Goal: Task Accomplishment & Management: Use online tool/utility

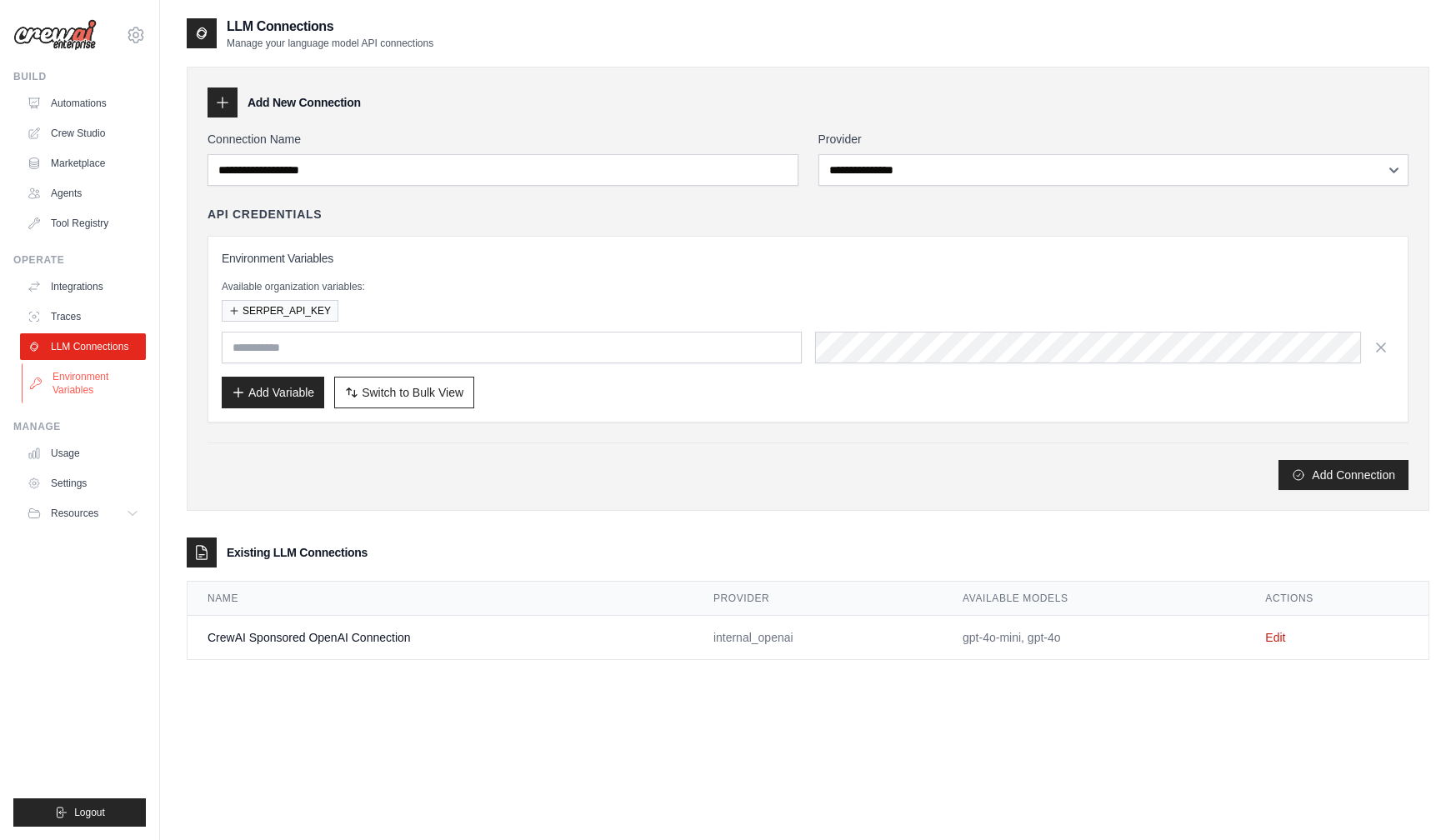
click at [97, 379] on link "Environment Variables" at bounding box center [84, 383] width 126 height 40
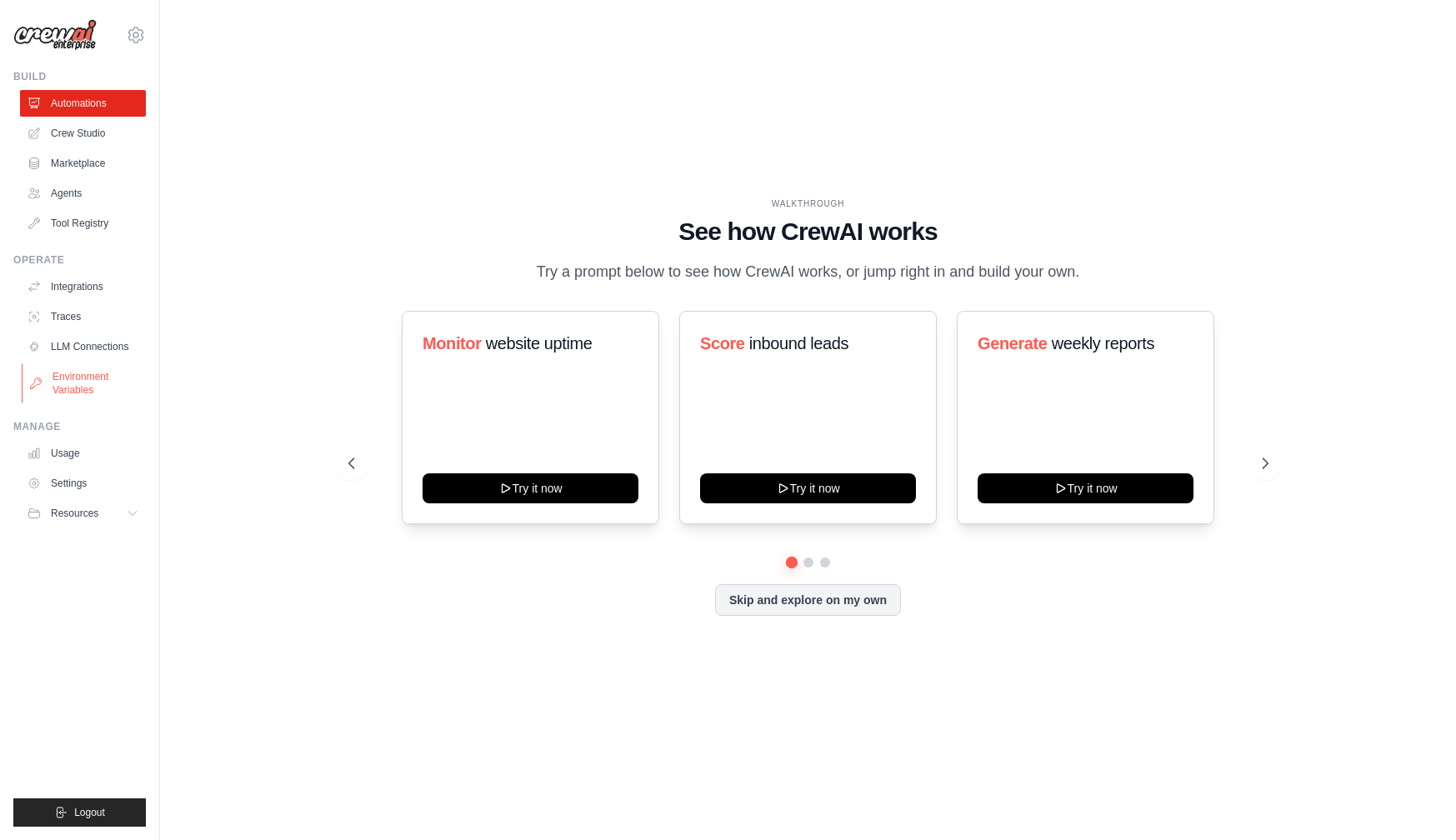
click at [101, 383] on link "Environment Variables" at bounding box center [84, 383] width 126 height 40
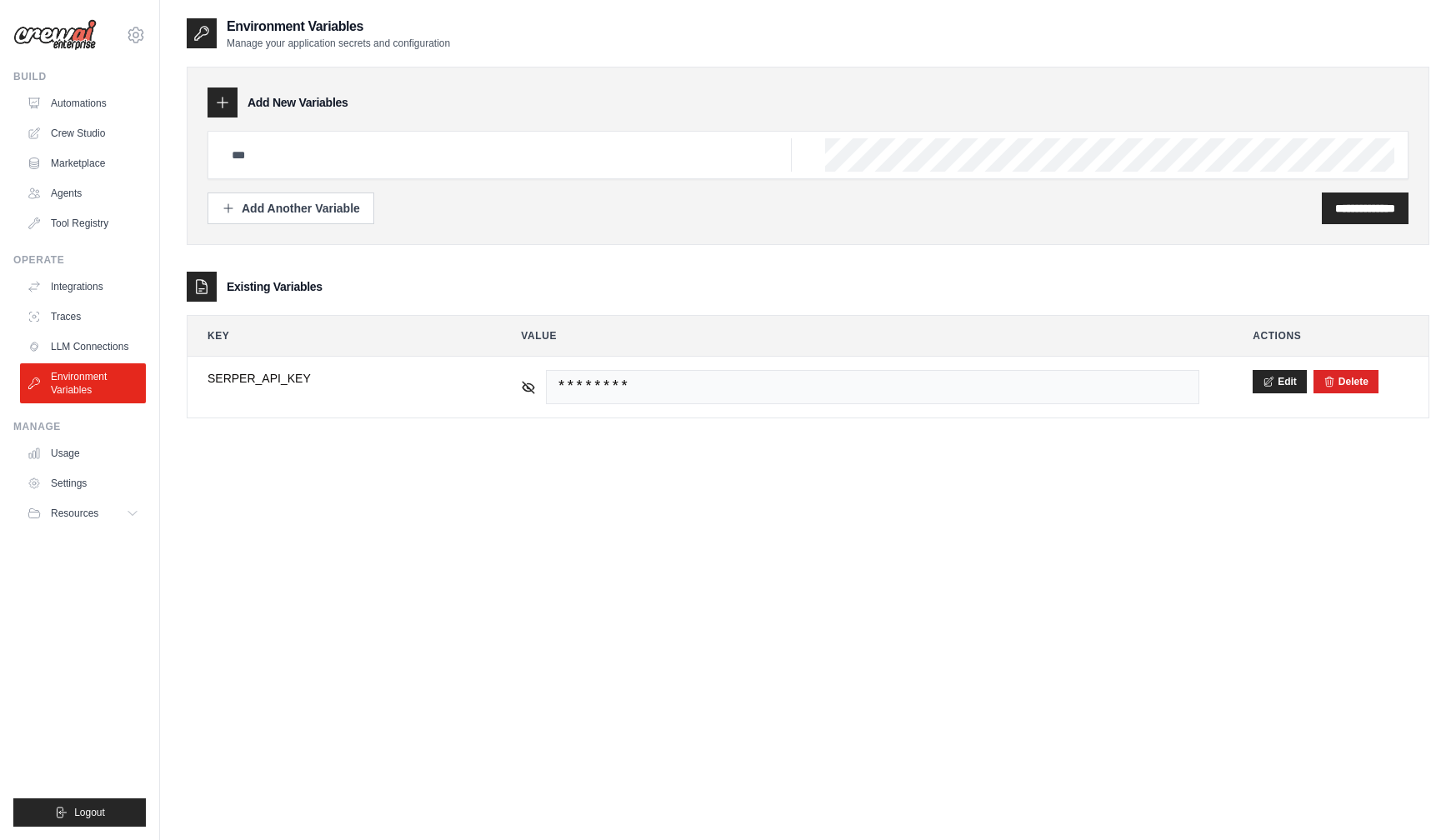
click at [308, 512] on div "**********" at bounding box center [808, 437] width 1243 height 840
click at [83, 195] on link "Agents" at bounding box center [84, 194] width 126 height 27
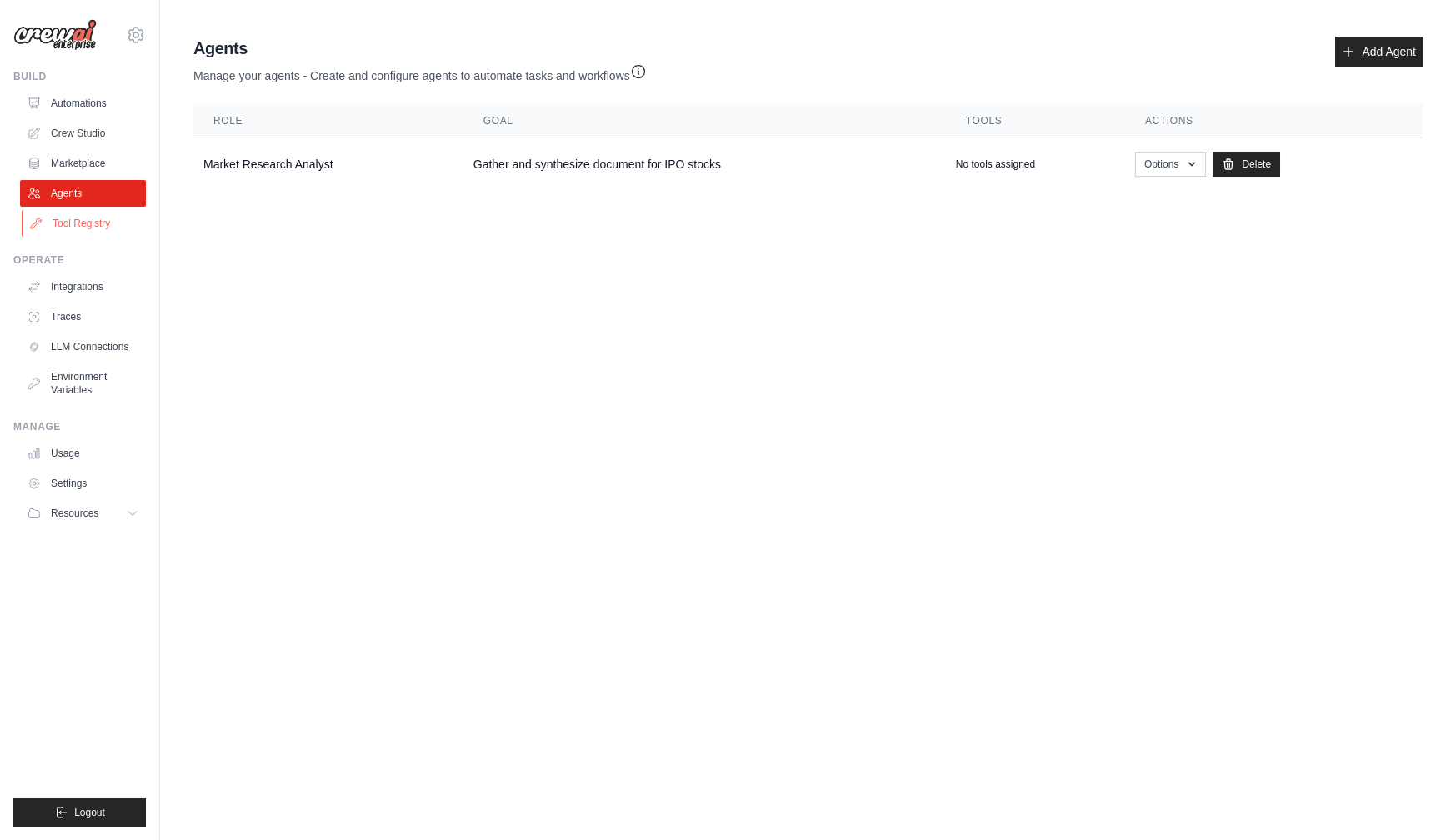
click at [76, 226] on link "Tool Registry" at bounding box center [84, 223] width 126 height 27
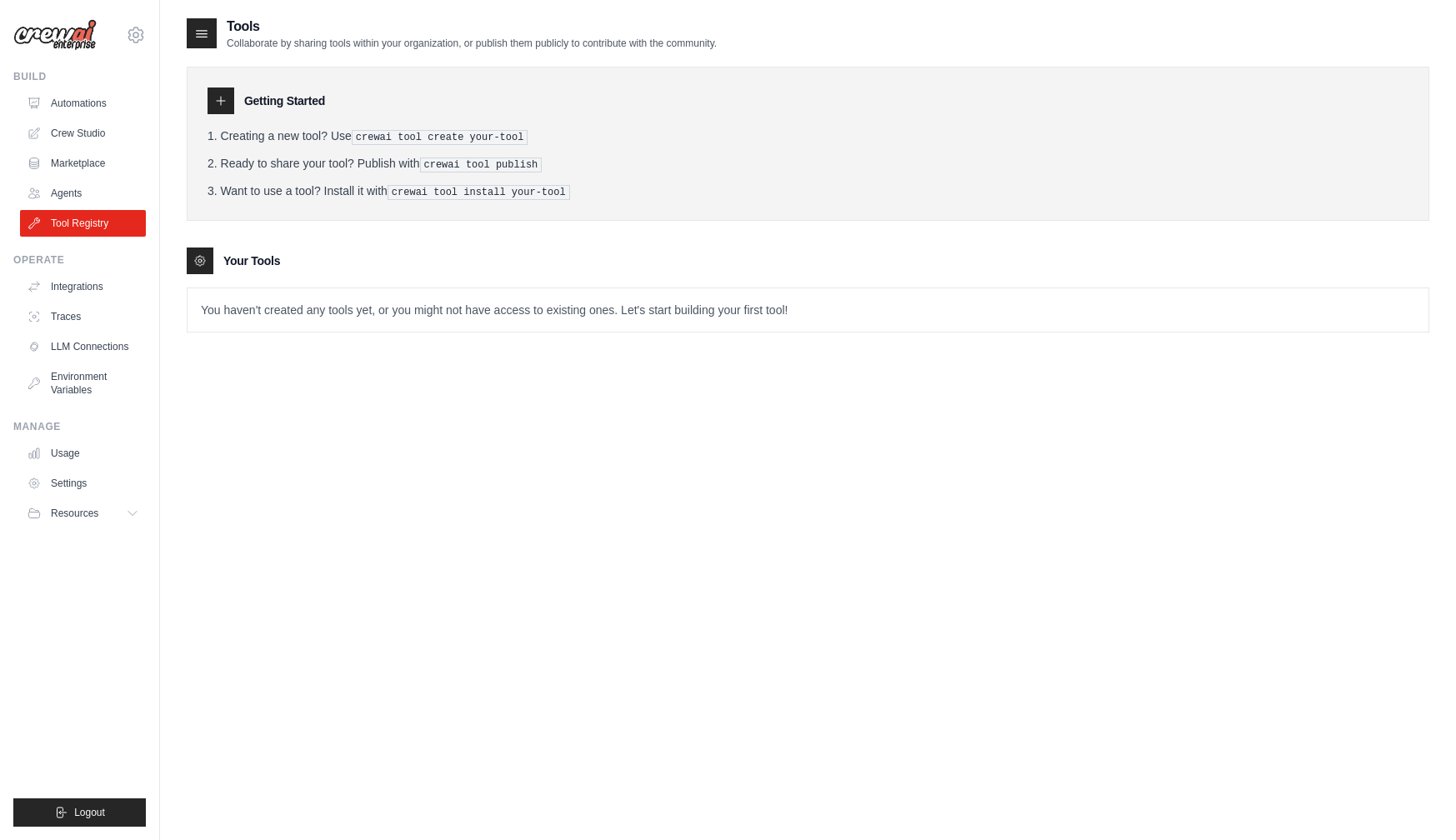
click at [199, 257] on icon at bounding box center [200, 260] width 13 height 13
click at [326, 419] on div "Tools Collaborate by sharing tools within your organization, or publish them pu…" at bounding box center [808, 437] width 1243 height 840
click at [97, 134] on link "Crew Studio" at bounding box center [84, 134] width 126 height 27
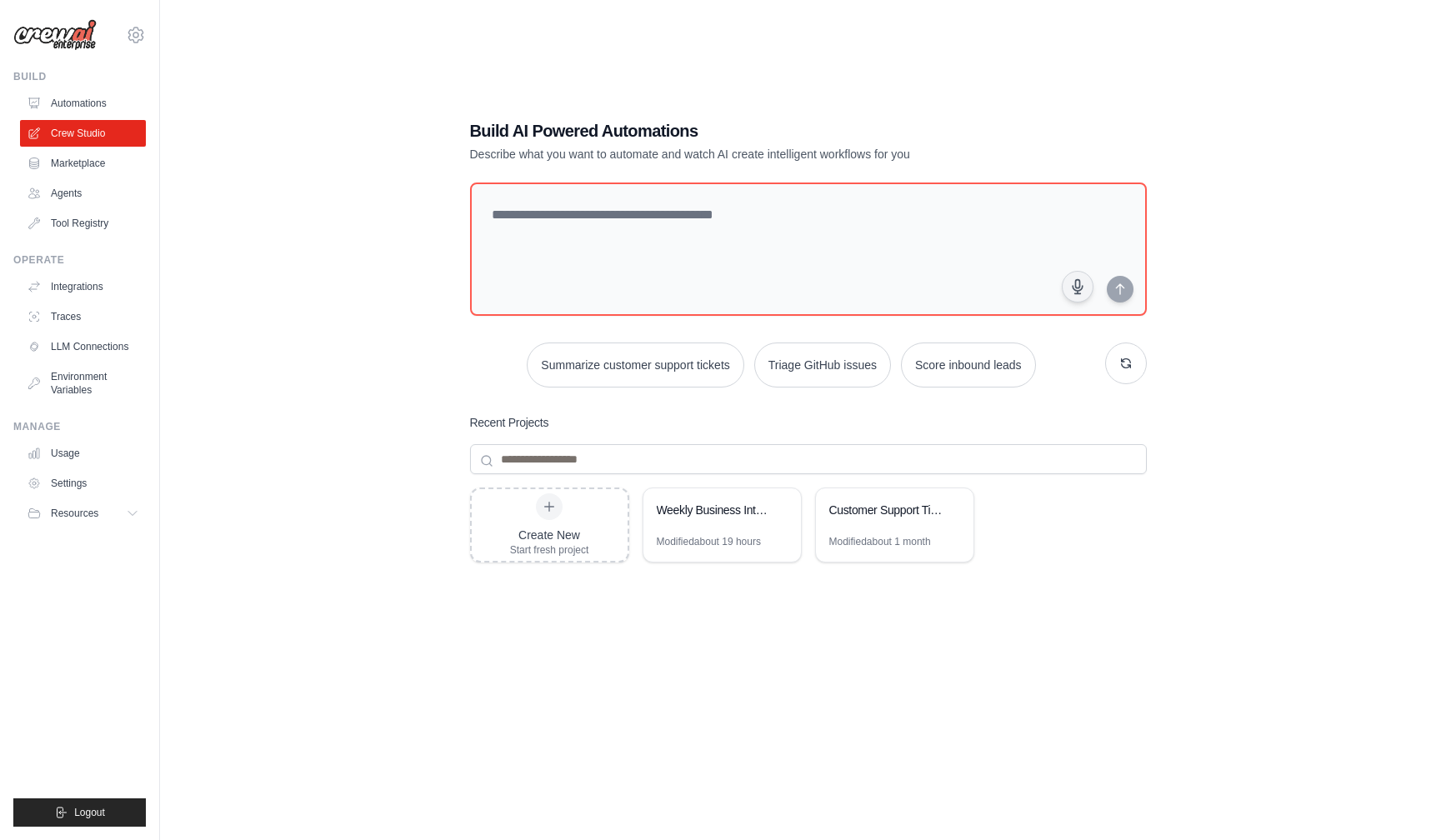
click at [246, 227] on div "Build AI Powered Automations Describe what you want to automate and watch AI cr…" at bounding box center [808, 437] width 1243 height 840
click at [99, 113] on link "Automations" at bounding box center [84, 103] width 126 height 27
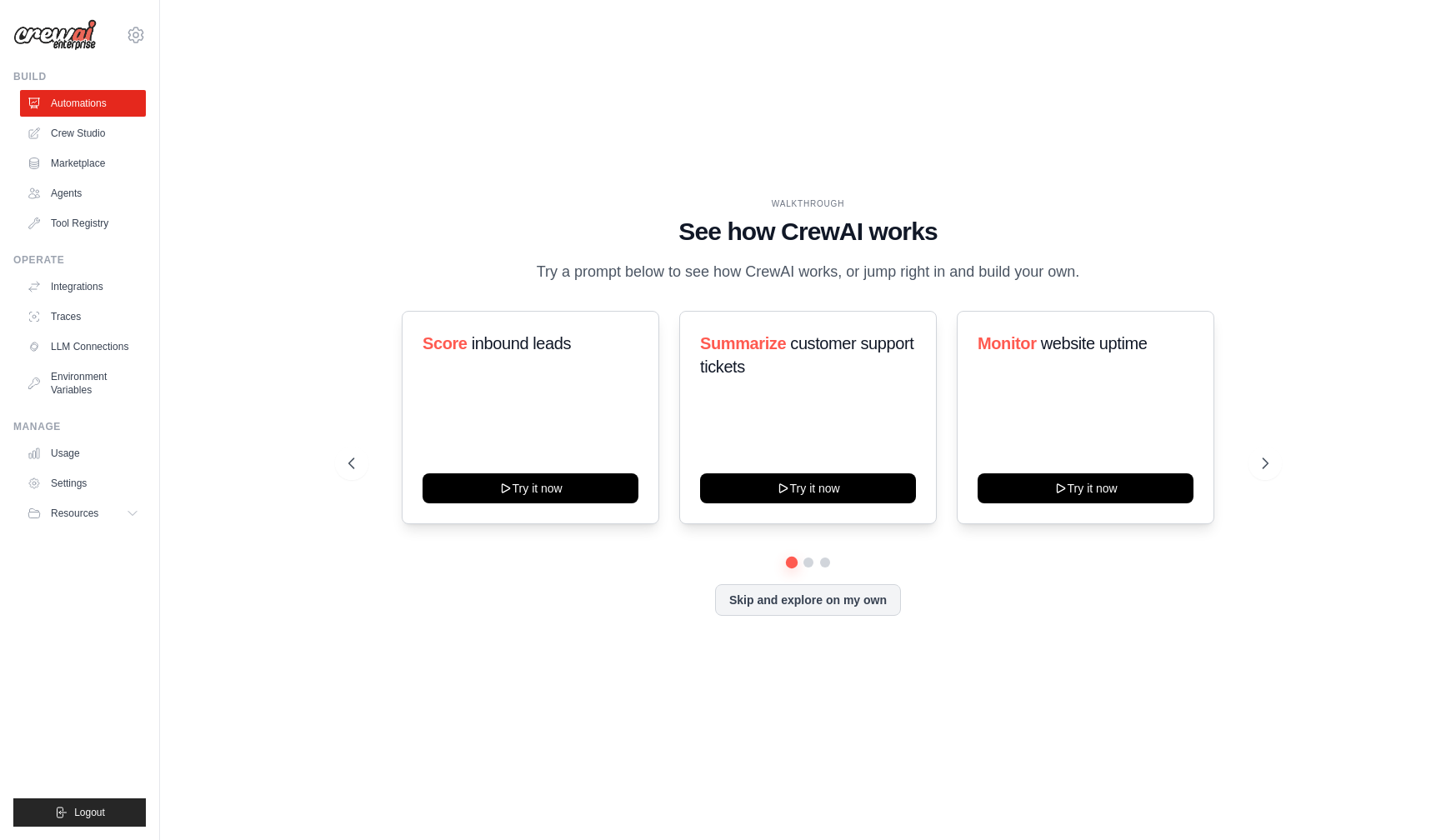
click at [272, 280] on div "WALKTHROUGH See how CrewAI works Try a prompt below to see how CrewAI works, or…" at bounding box center [808, 420] width 1243 height 806
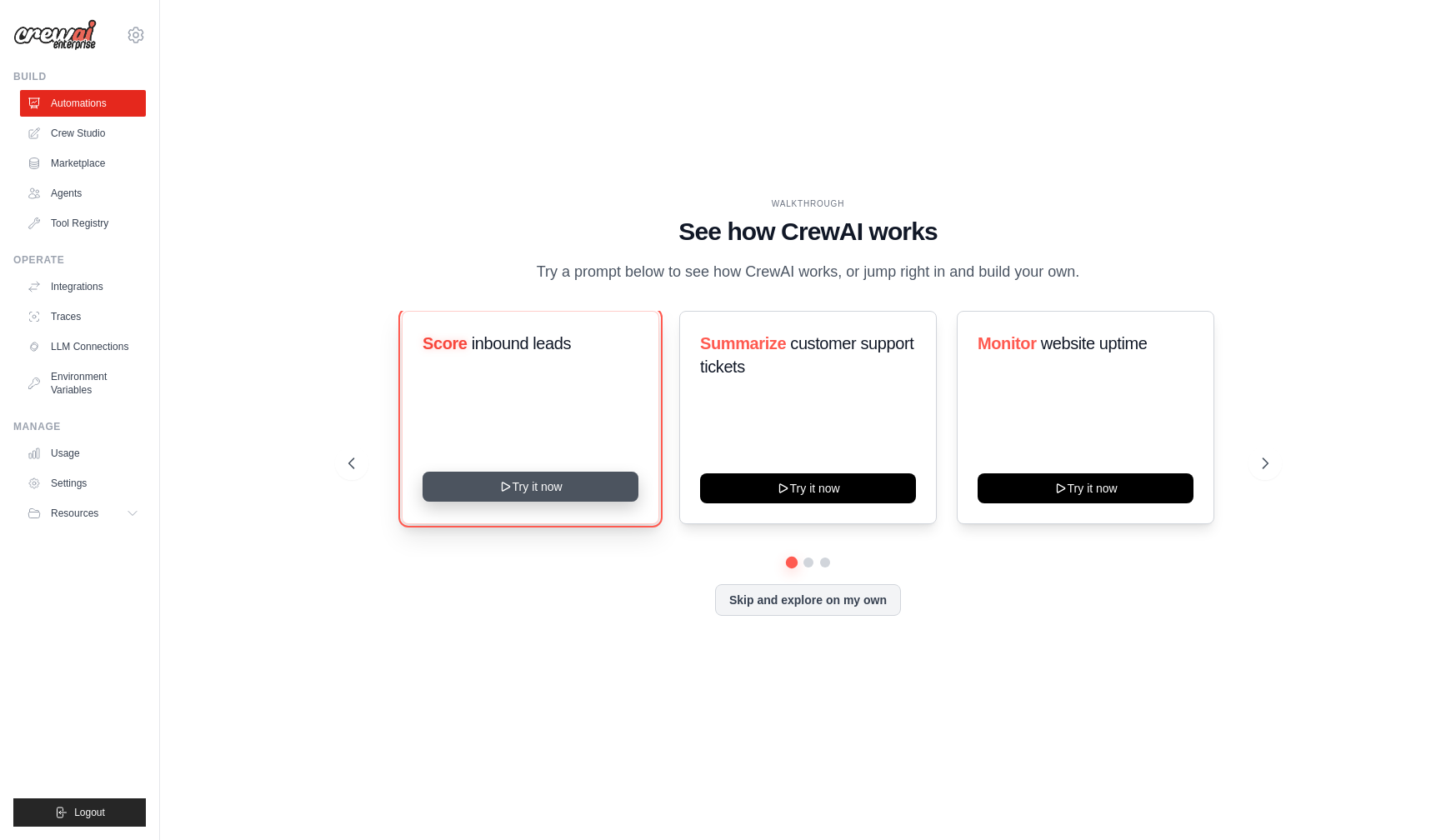
click at [540, 501] on button "Try it now" at bounding box center [531, 486] width 216 height 30
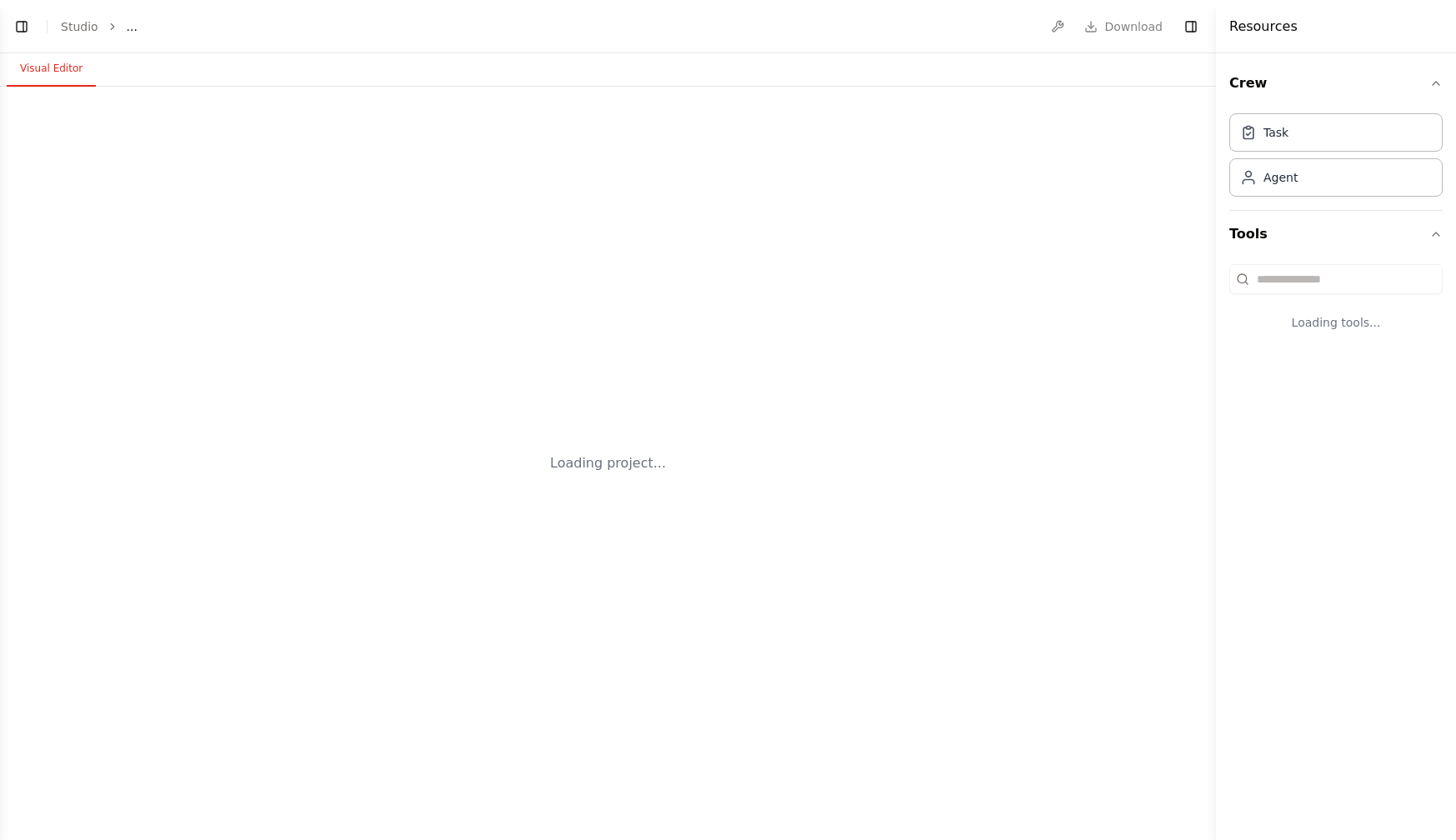
select select "****"
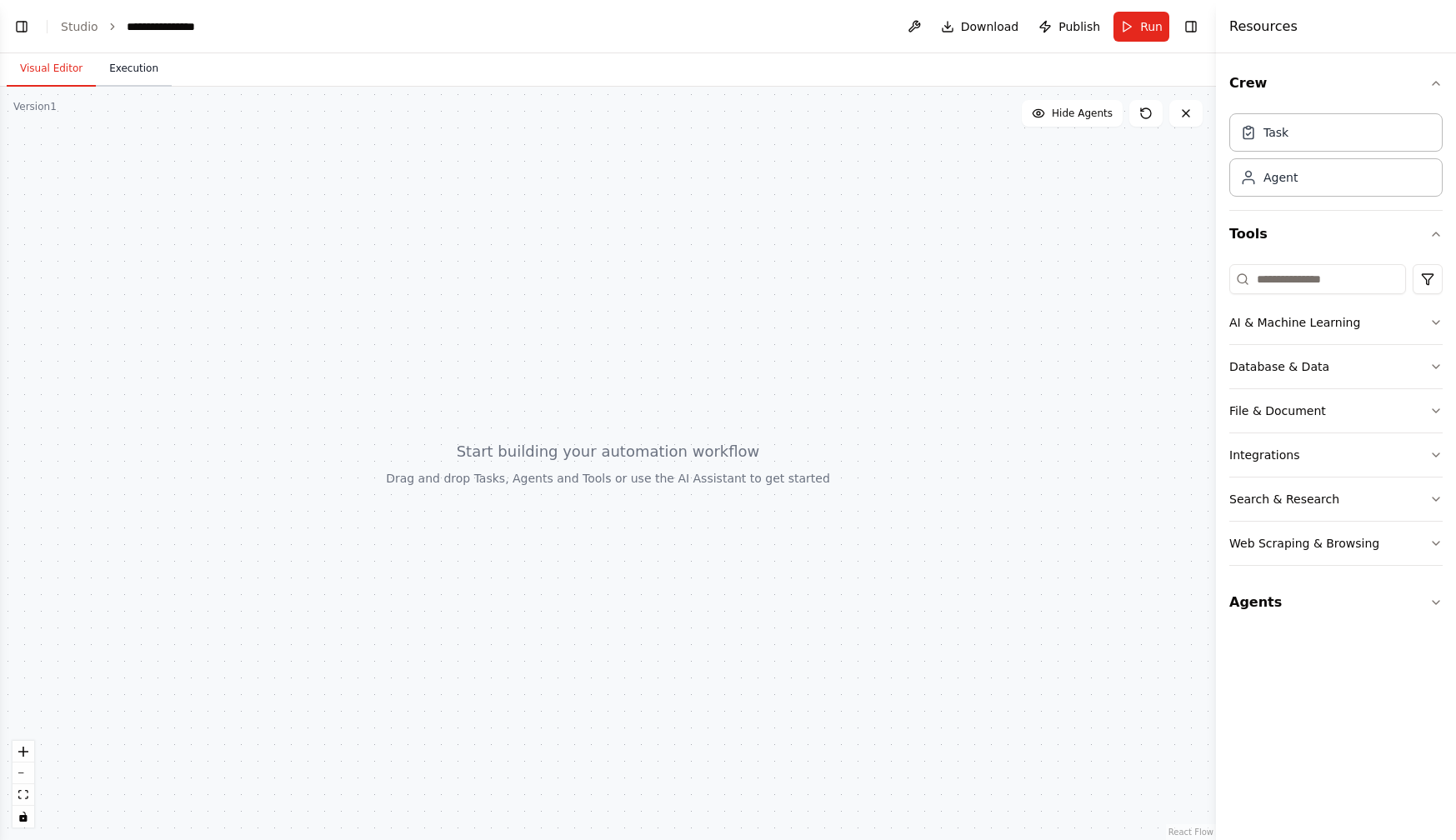
click at [143, 65] on button "Execution" at bounding box center [134, 69] width 76 height 35
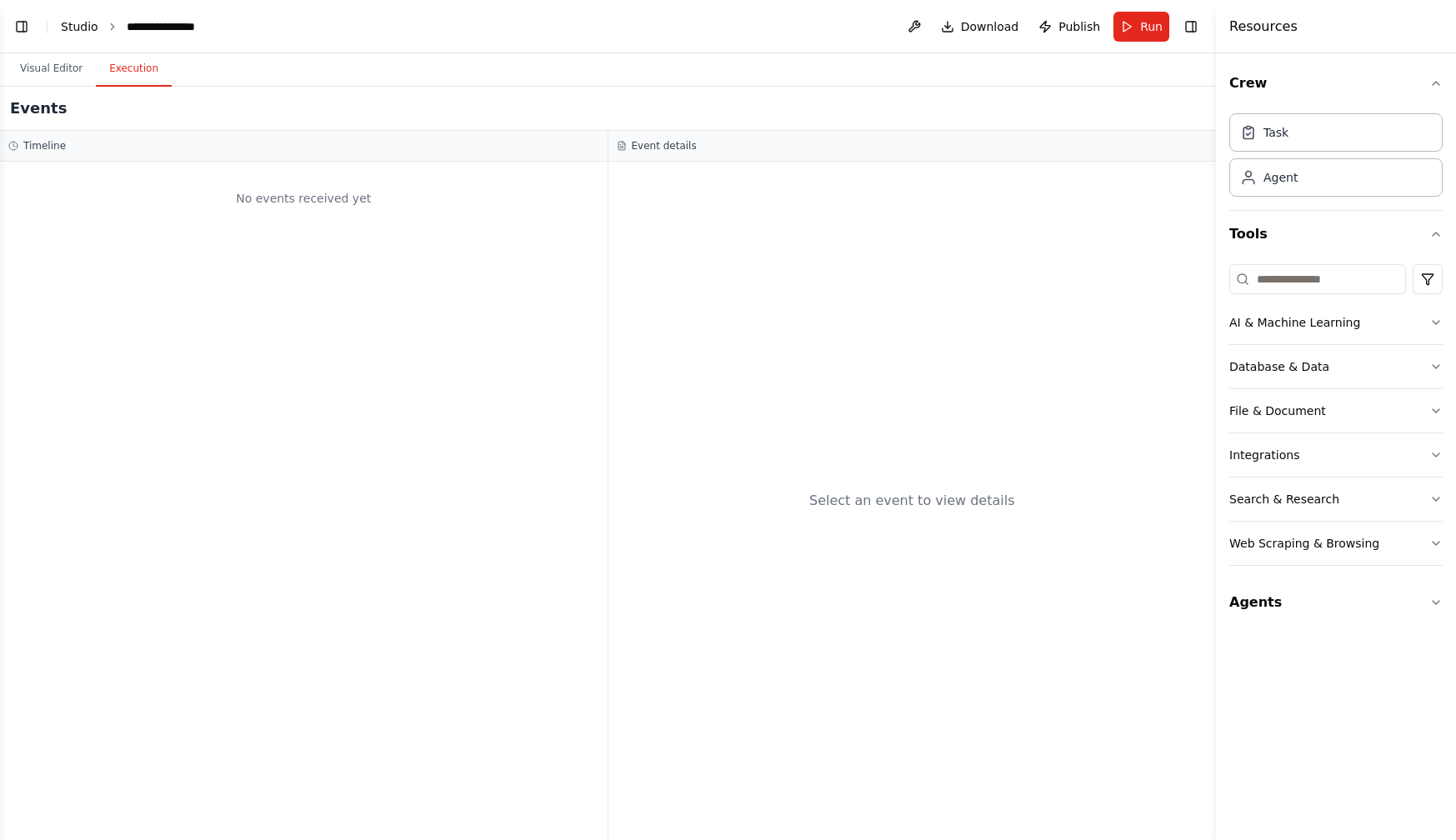
click at [83, 24] on link "Studio" at bounding box center [80, 27] width 37 height 13
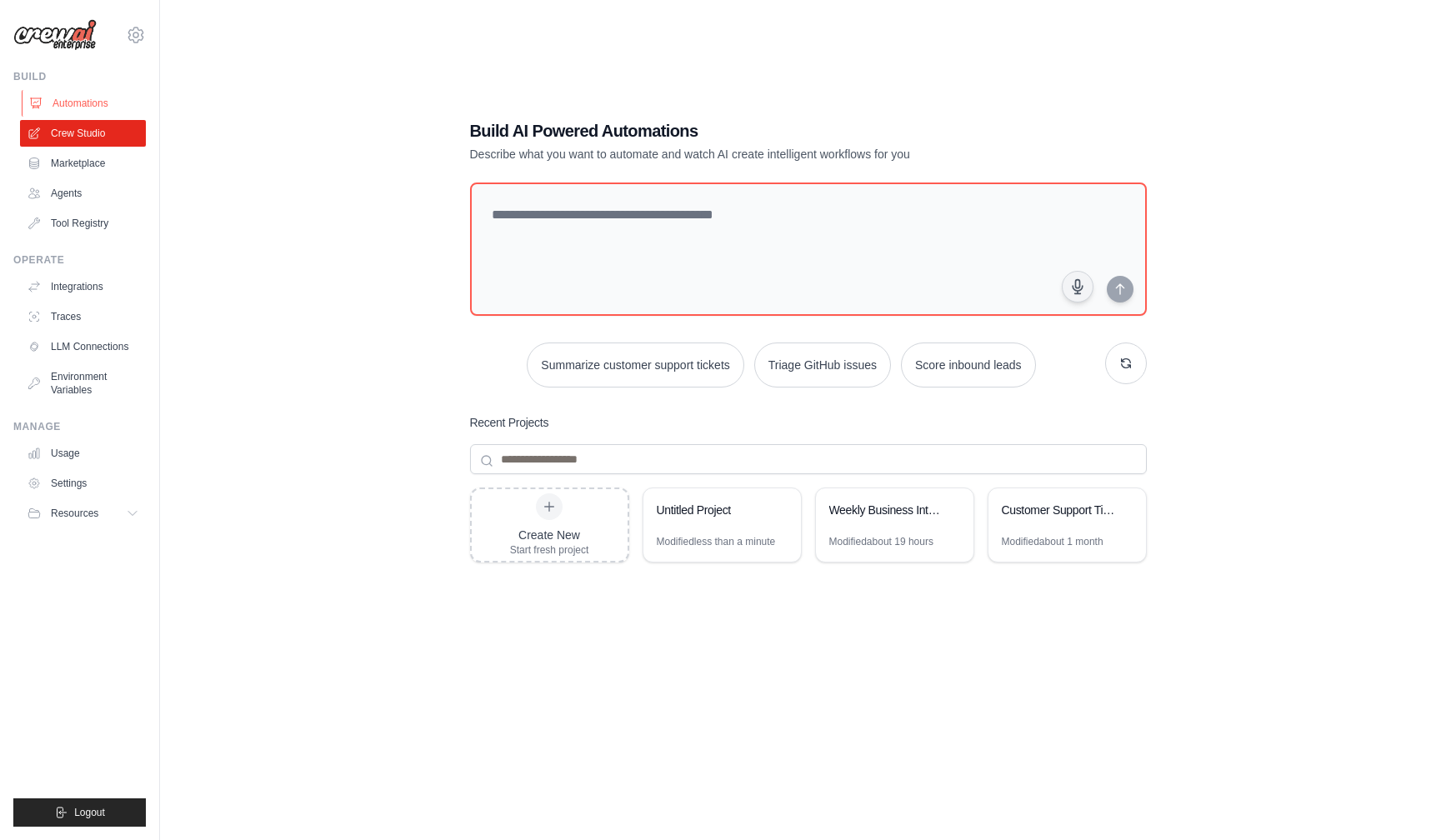
click at [83, 103] on link "Automations" at bounding box center [84, 103] width 126 height 27
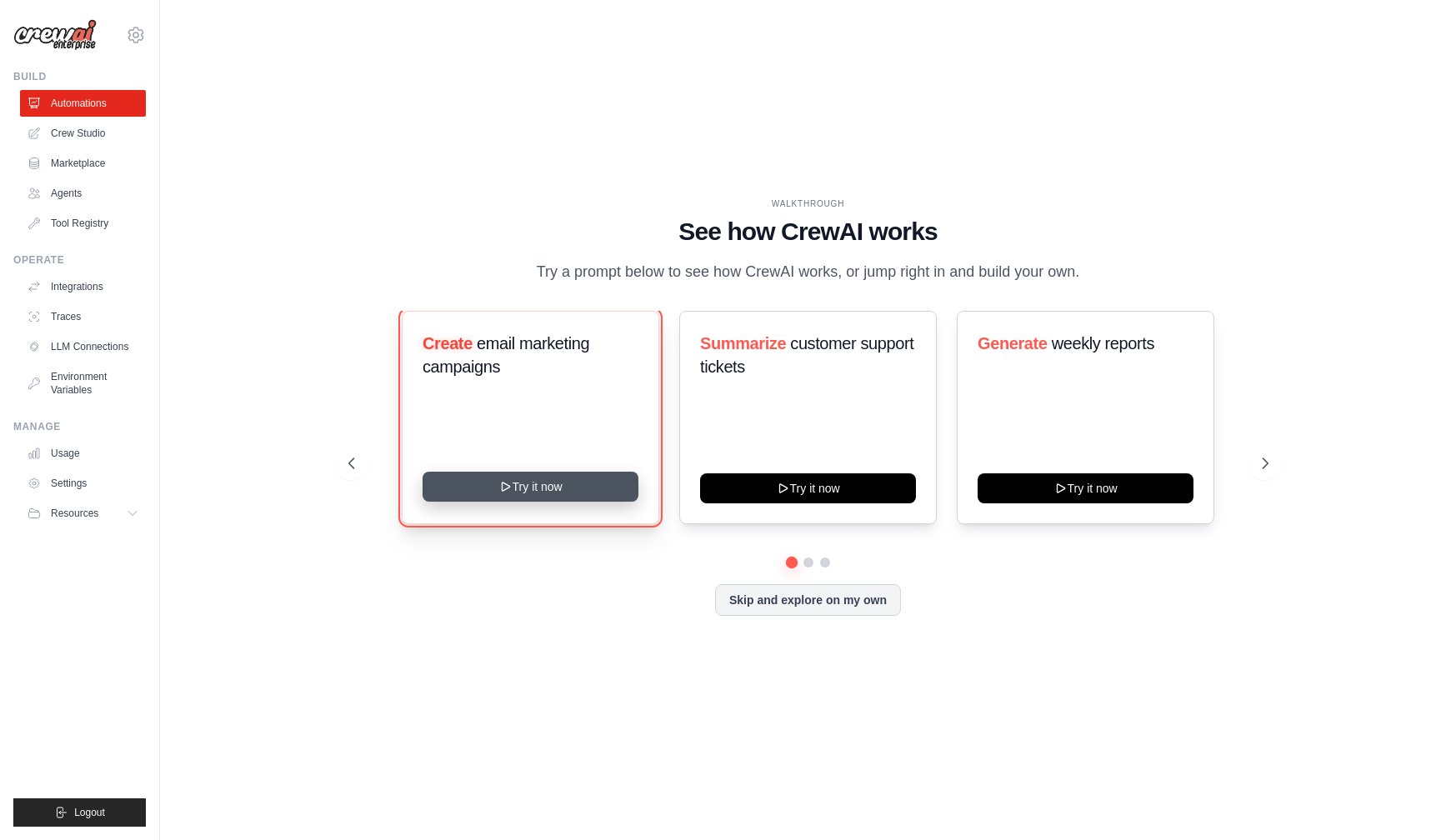
click at [529, 490] on button "Try it now" at bounding box center [531, 486] width 216 height 30
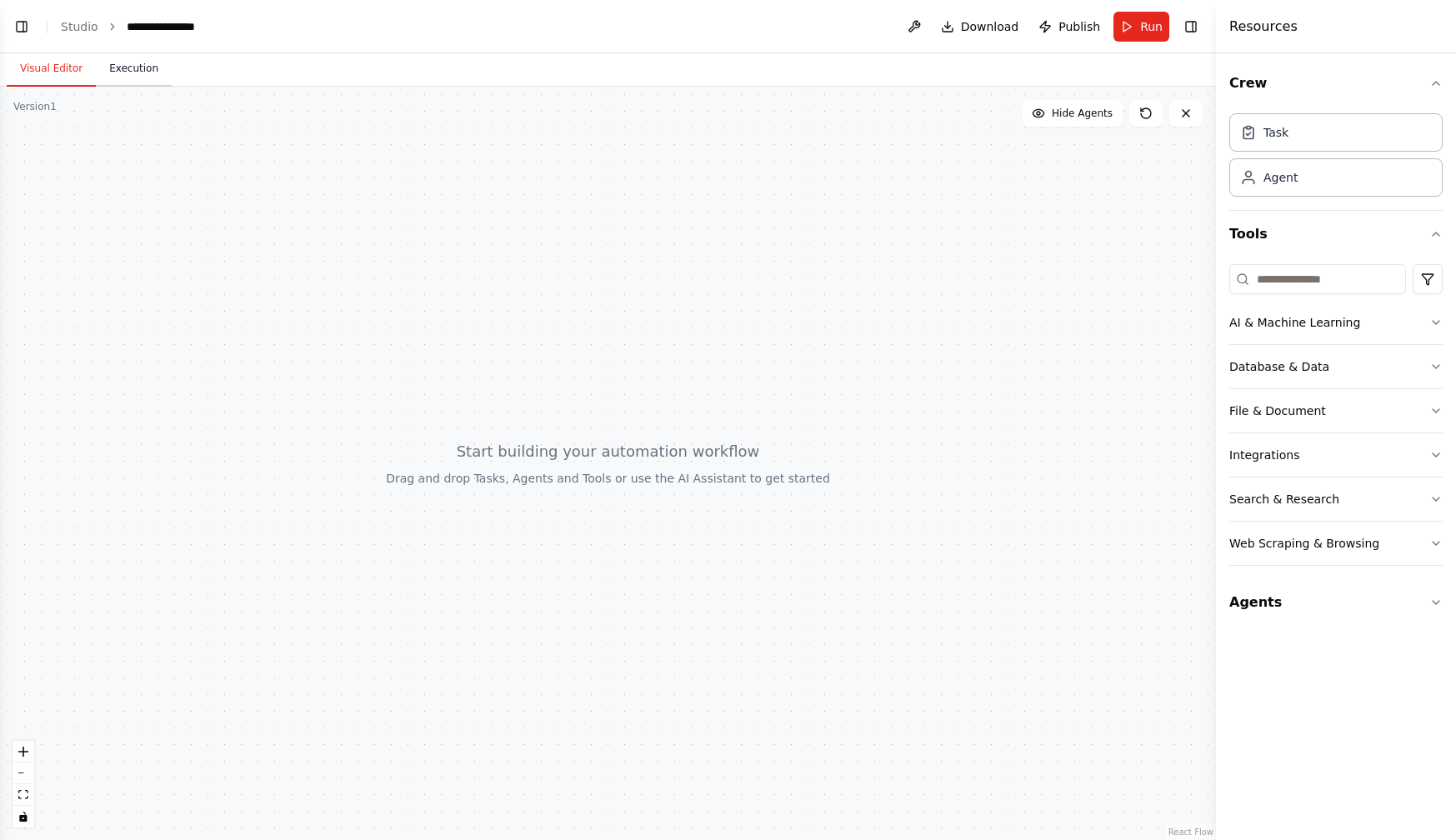
click at [142, 69] on button "Execution" at bounding box center [134, 69] width 76 height 35
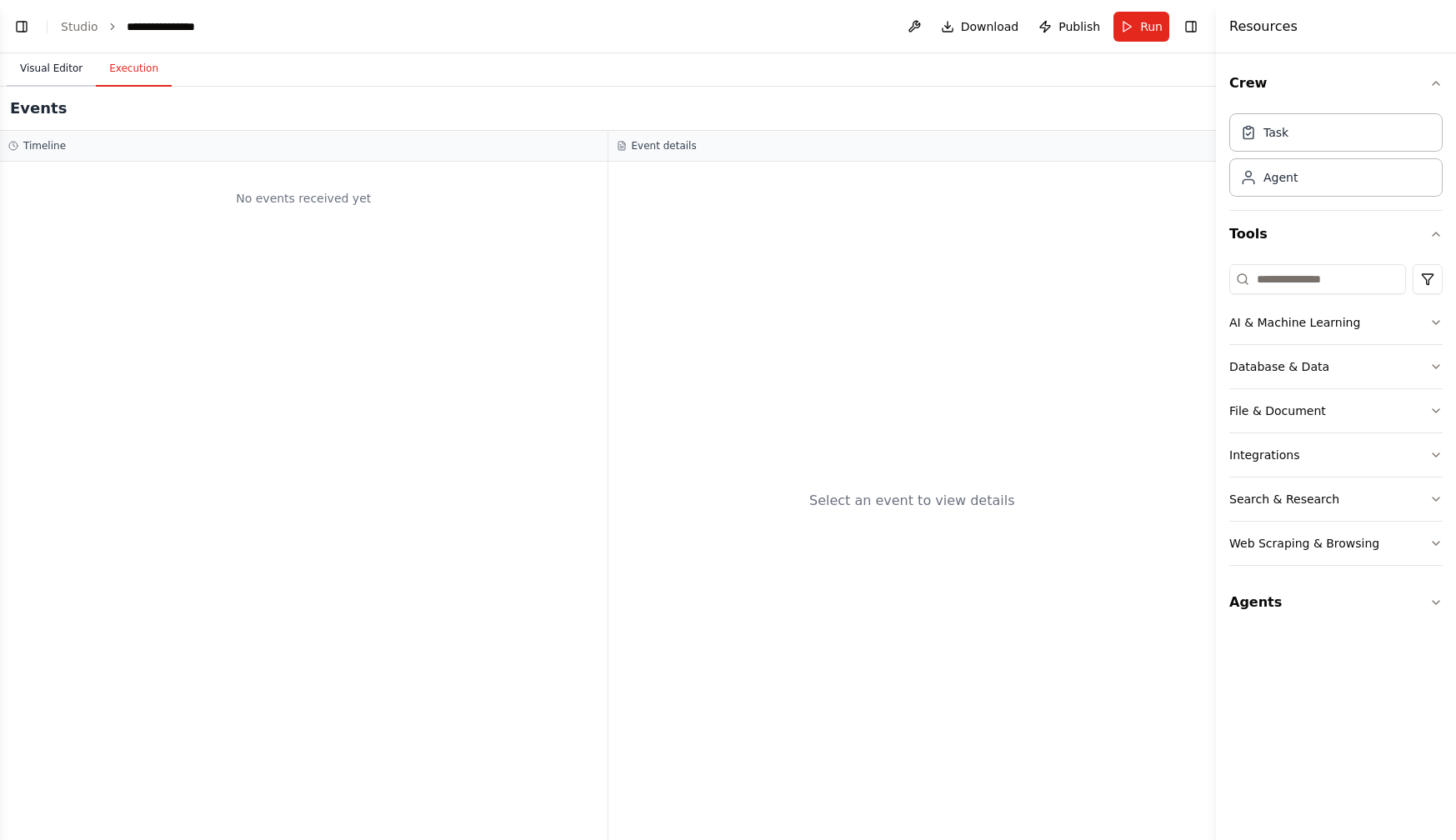
click at [82, 60] on button "Visual Editor" at bounding box center [51, 69] width 89 height 35
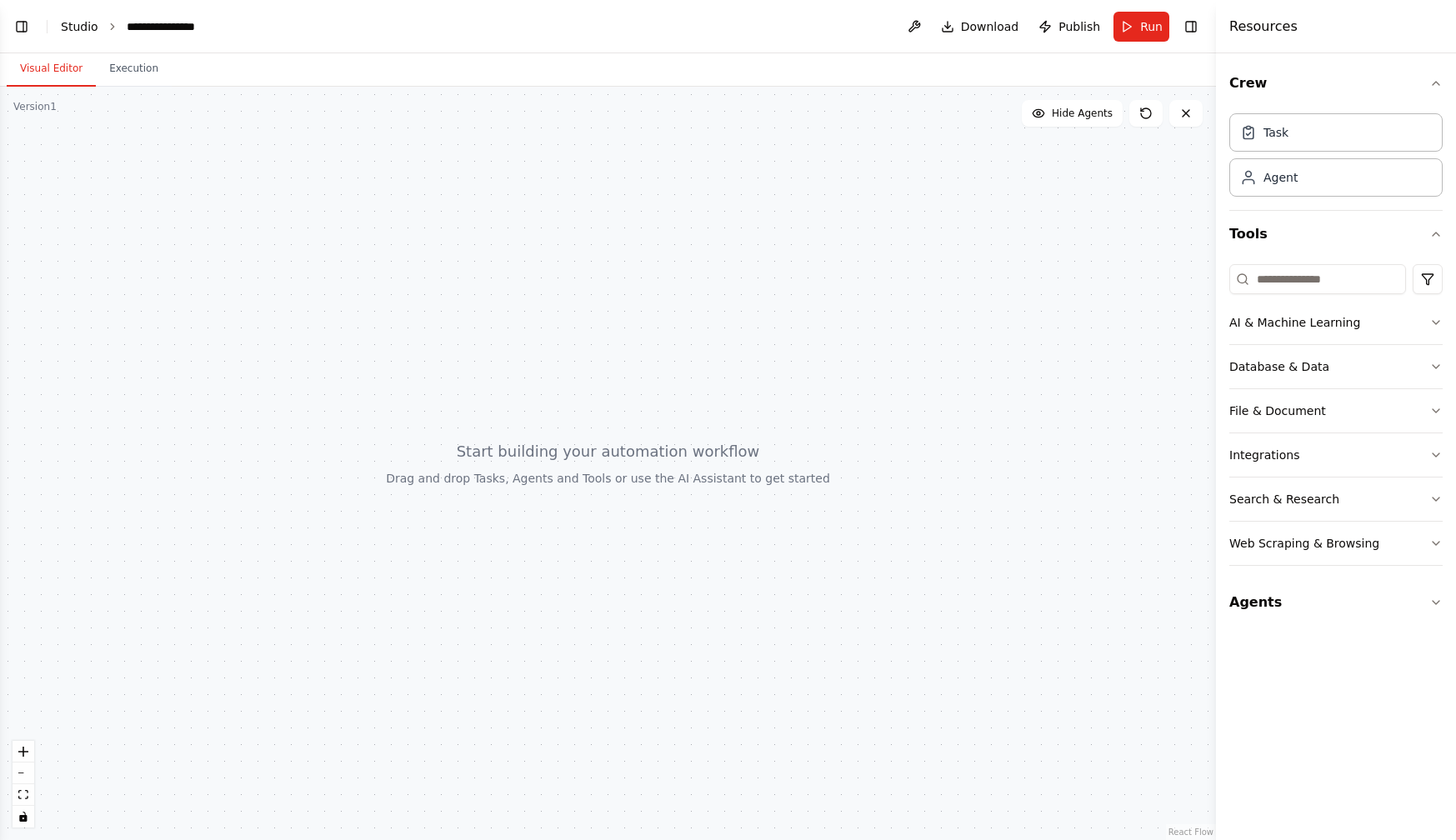
click at [76, 24] on link "Studio" at bounding box center [80, 27] width 37 height 13
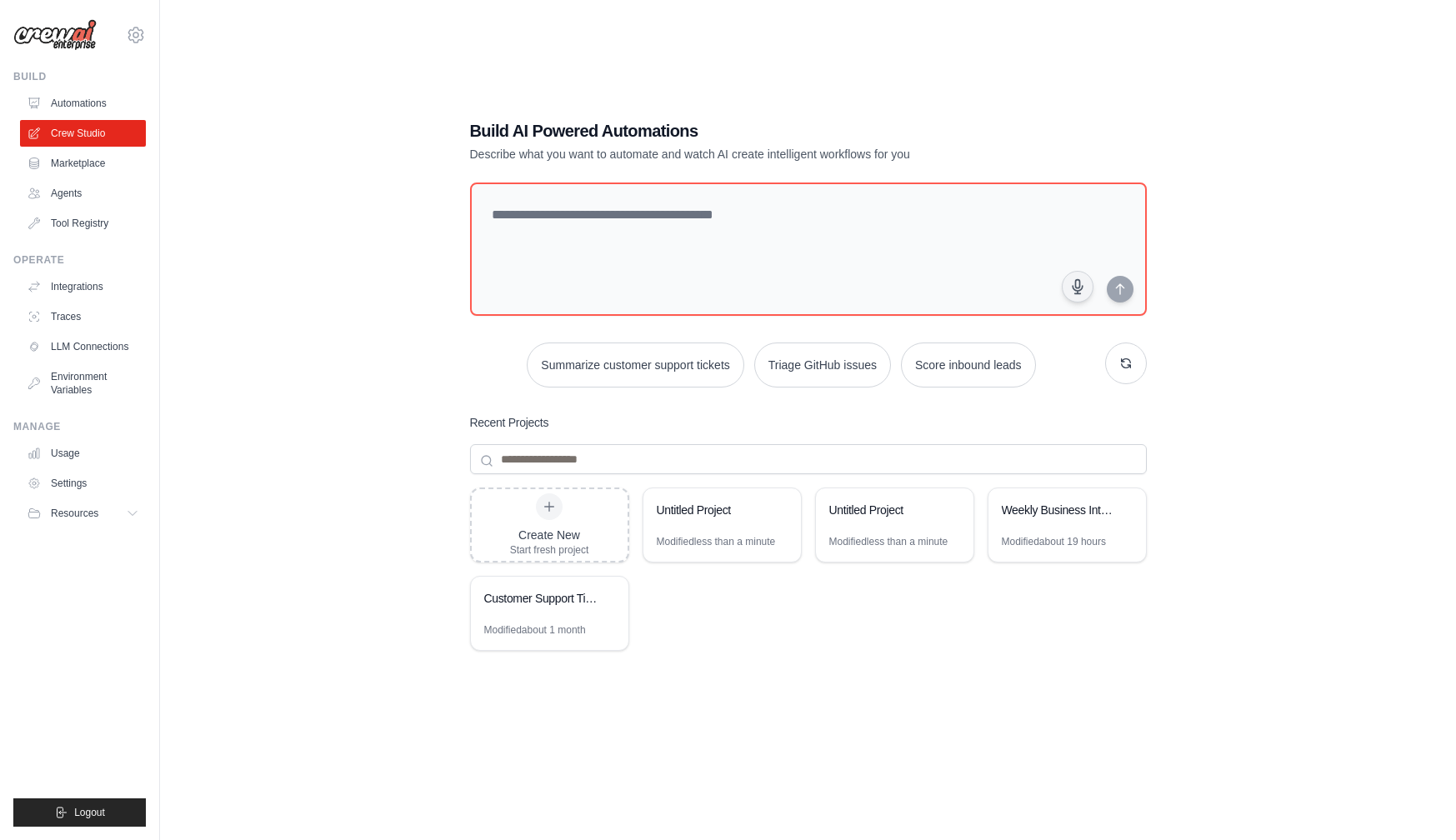
click at [234, 240] on div "Build AI Powered Automations Describe what you want to automate and watch AI cr…" at bounding box center [808, 437] width 1243 height 840
click at [94, 164] on link "Marketplace" at bounding box center [84, 164] width 126 height 27
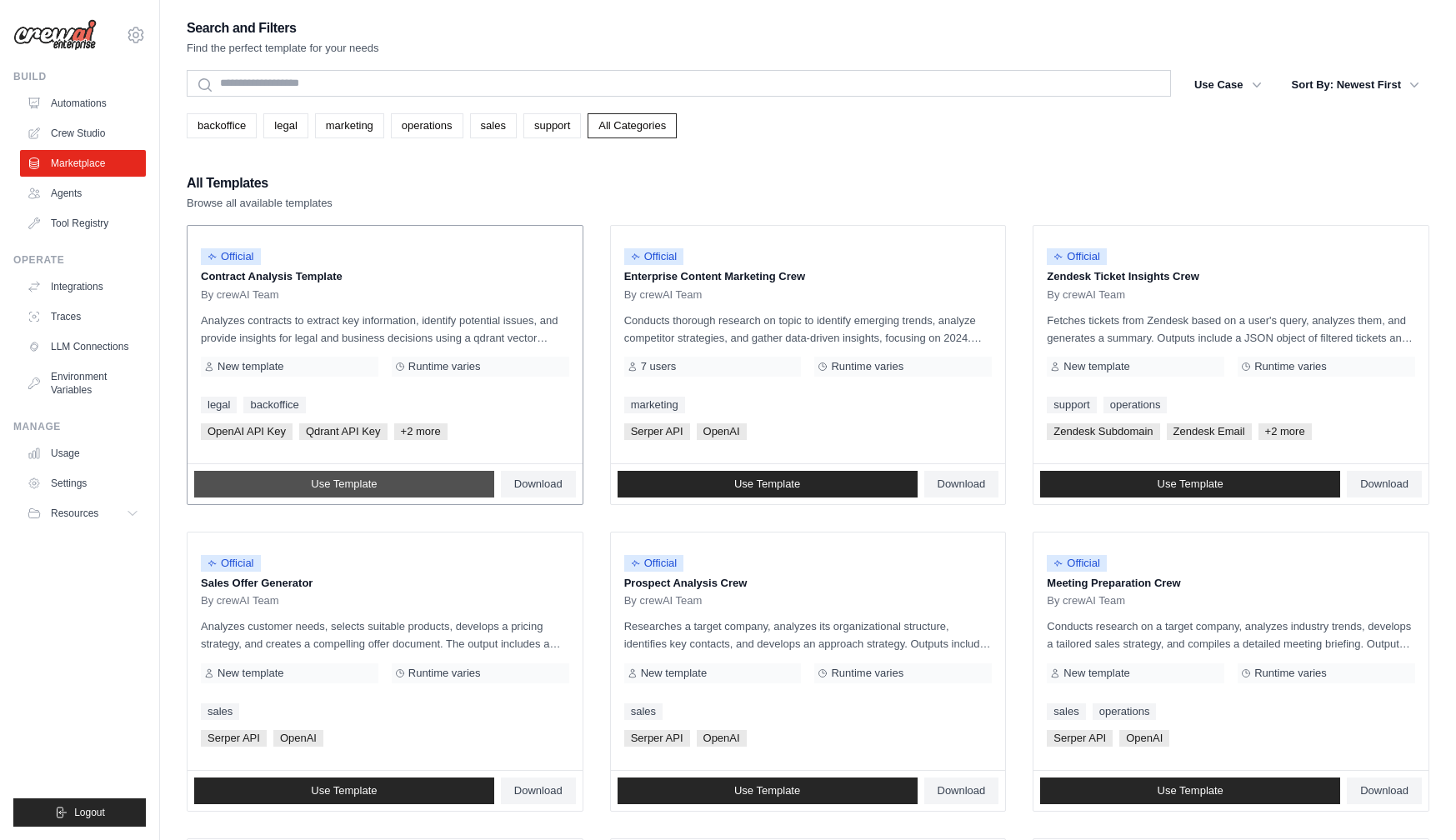
click at [379, 487] on link "Use Template" at bounding box center [344, 484] width 300 height 27
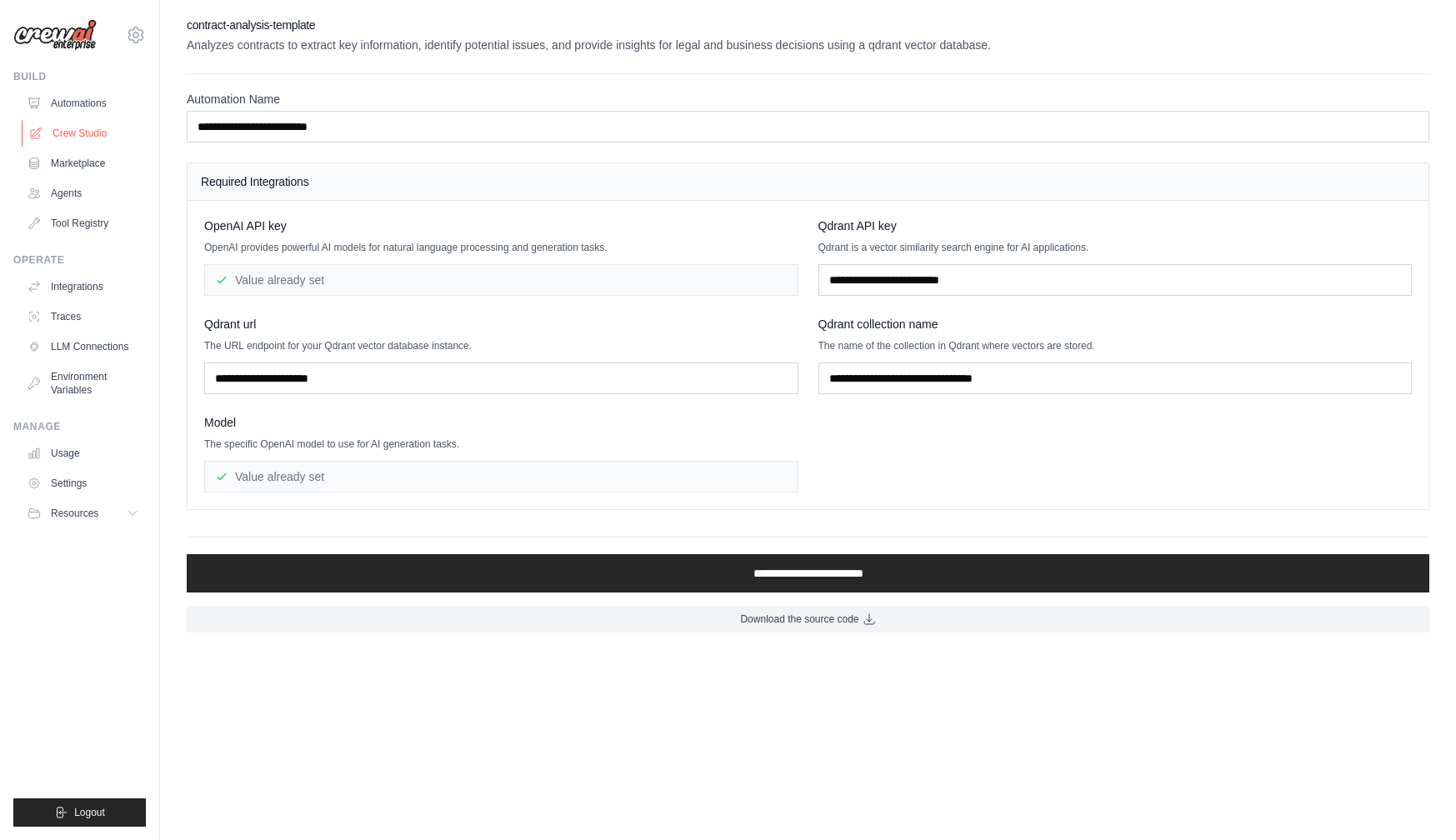
click at [94, 129] on link "Crew Studio" at bounding box center [84, 134] width 126 height 27
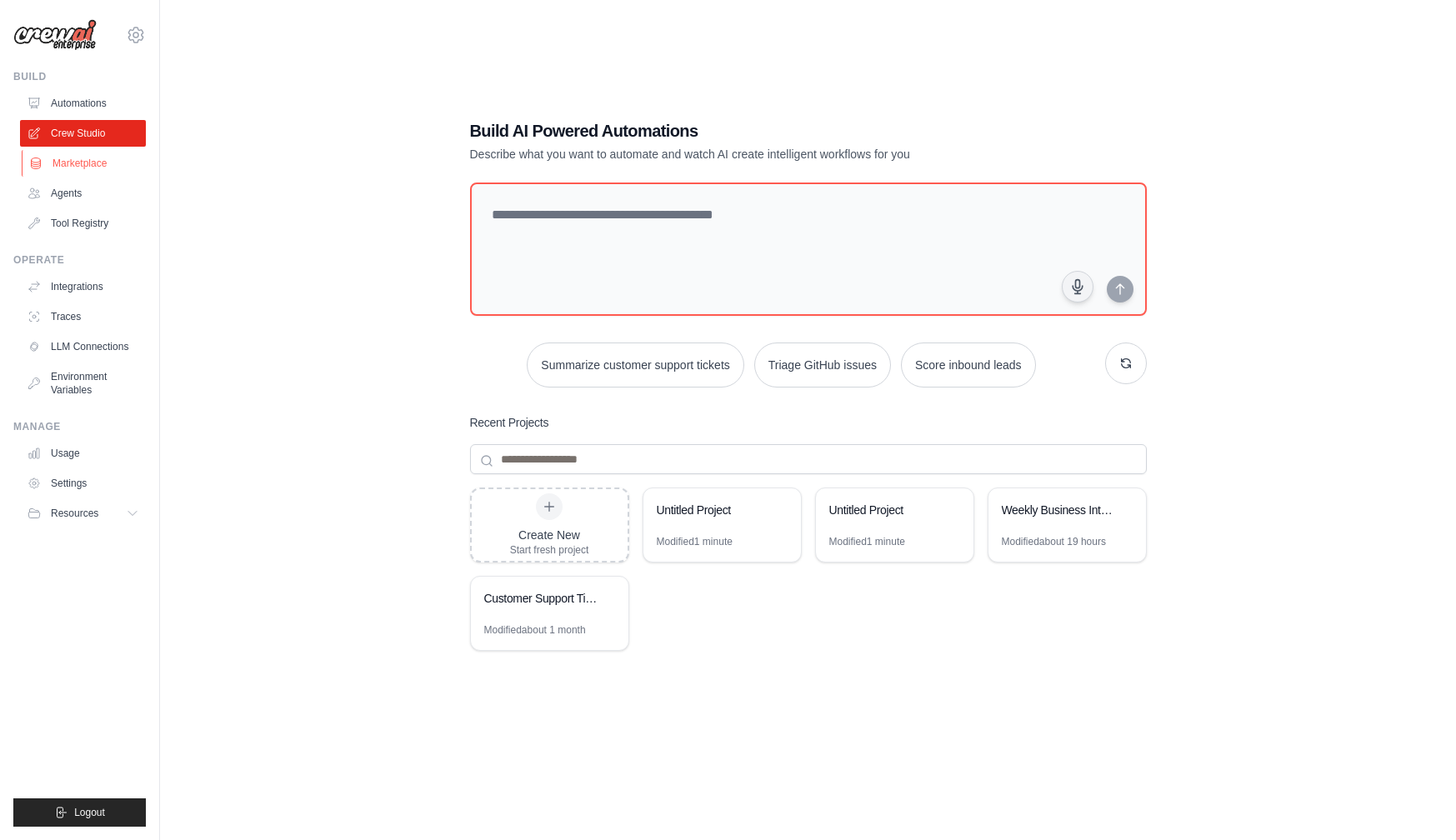
click at [79, 158] on link "Marketplace" at bounding box center [84, 164] width 126 height 27
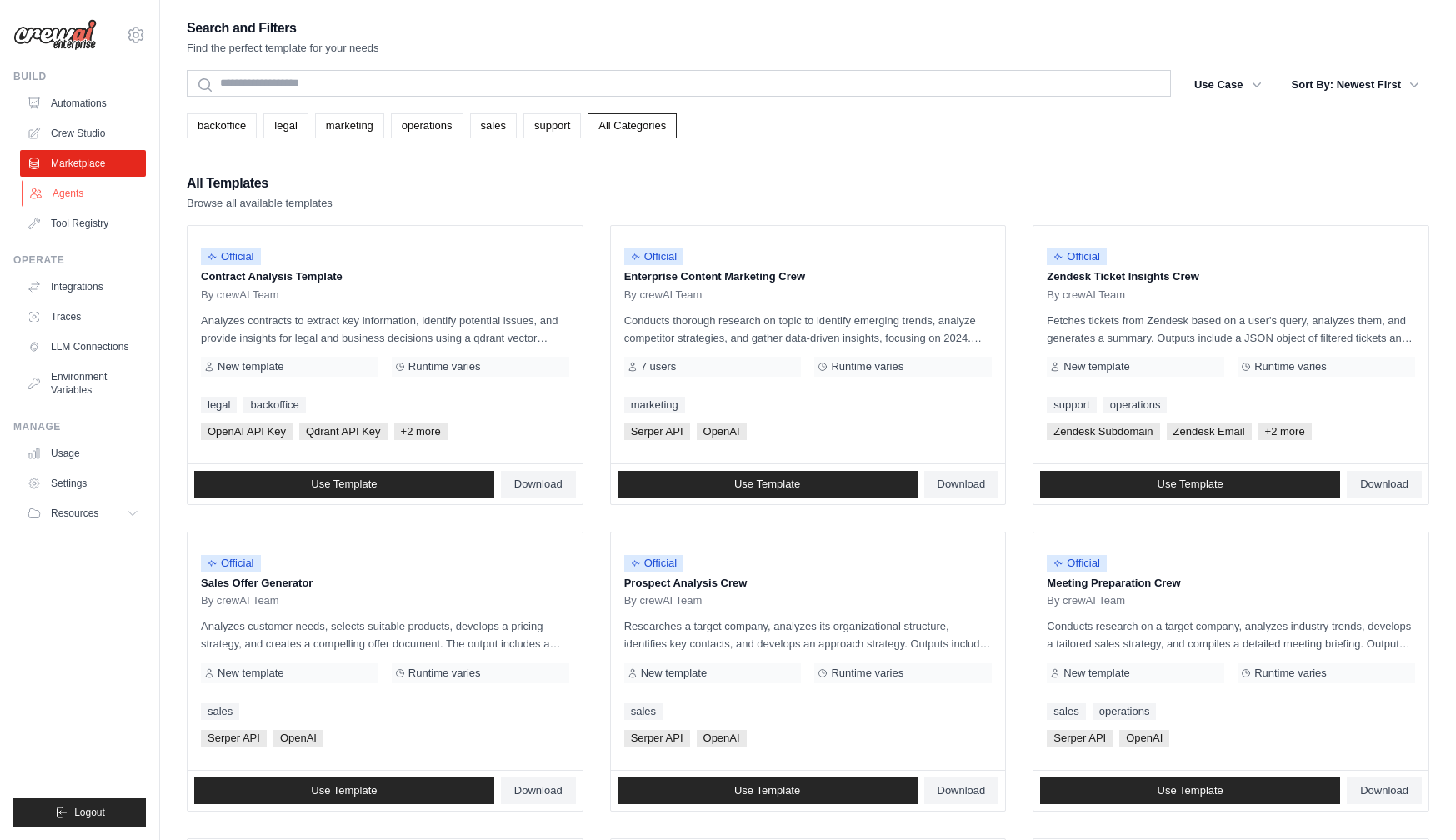
click at [54, 188] on link "Agents" at bounding box center [84, 194] width 126 height 27
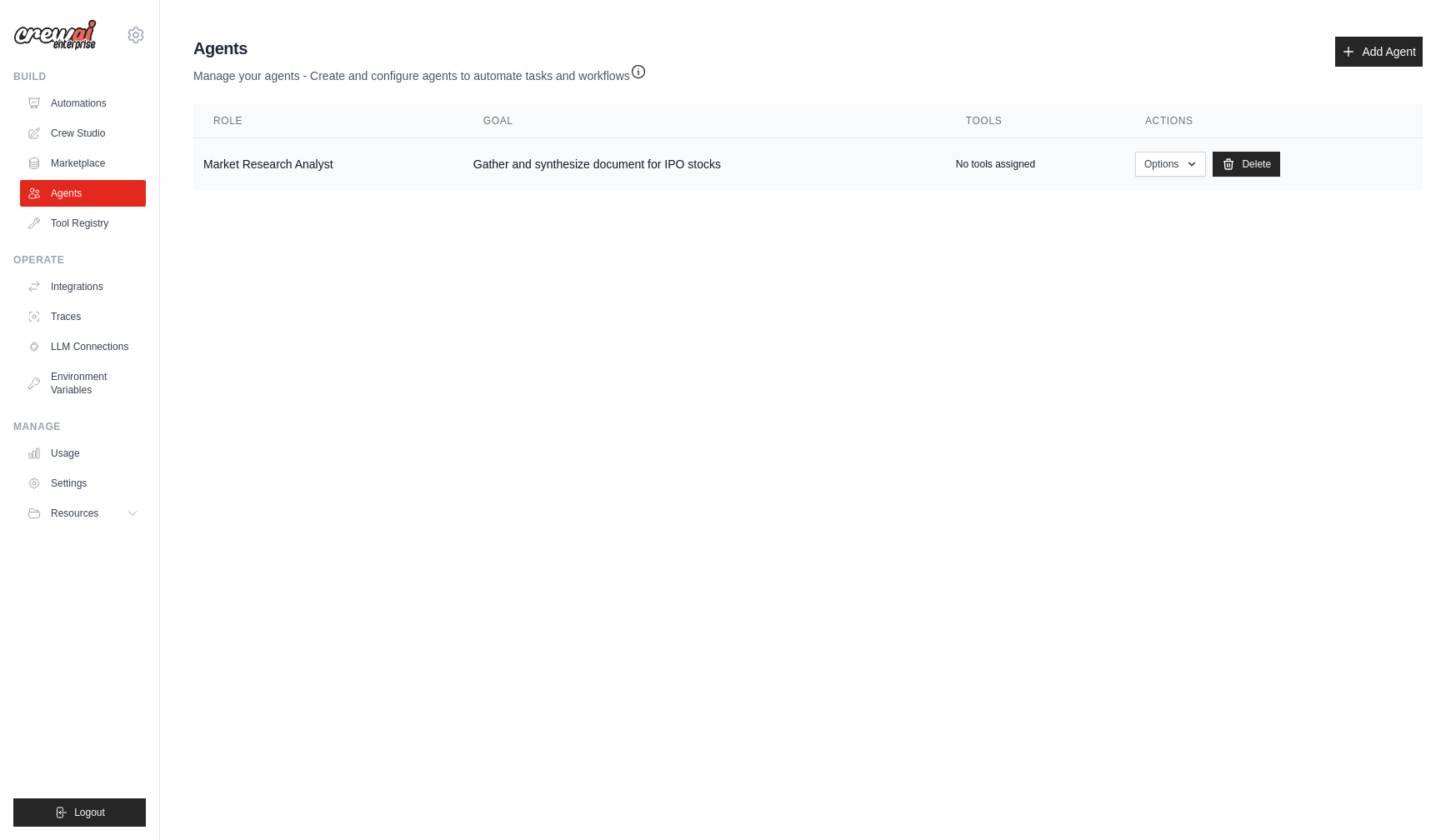
click at [515, 165] on td "Gather and synthesize document for IPO stocks" at bounding box center [705, 164] width 483 height 52
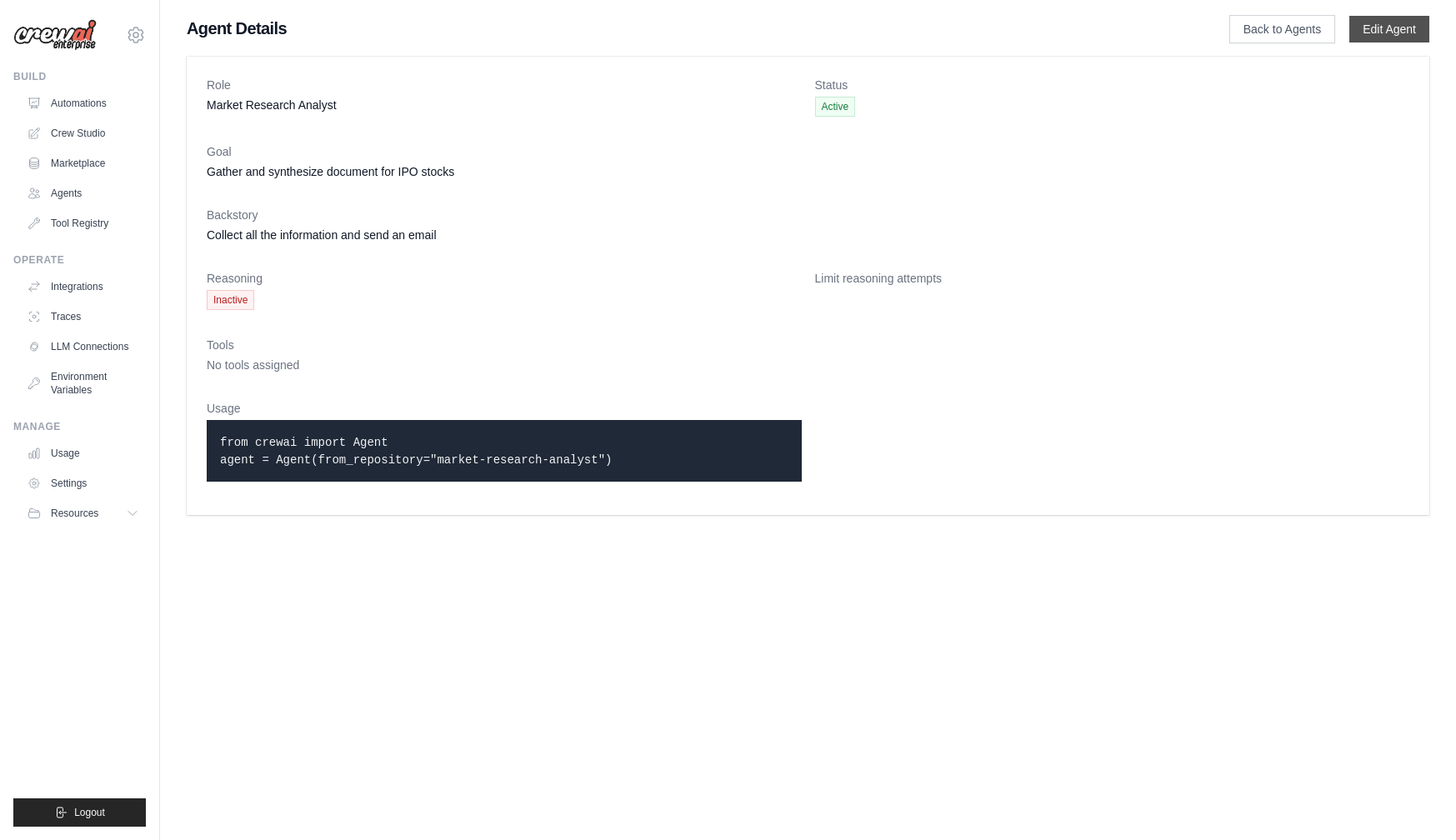
click at [1392, 21] on link "Edit Agent" at bounding box center [1389, 29] width 80 height 27
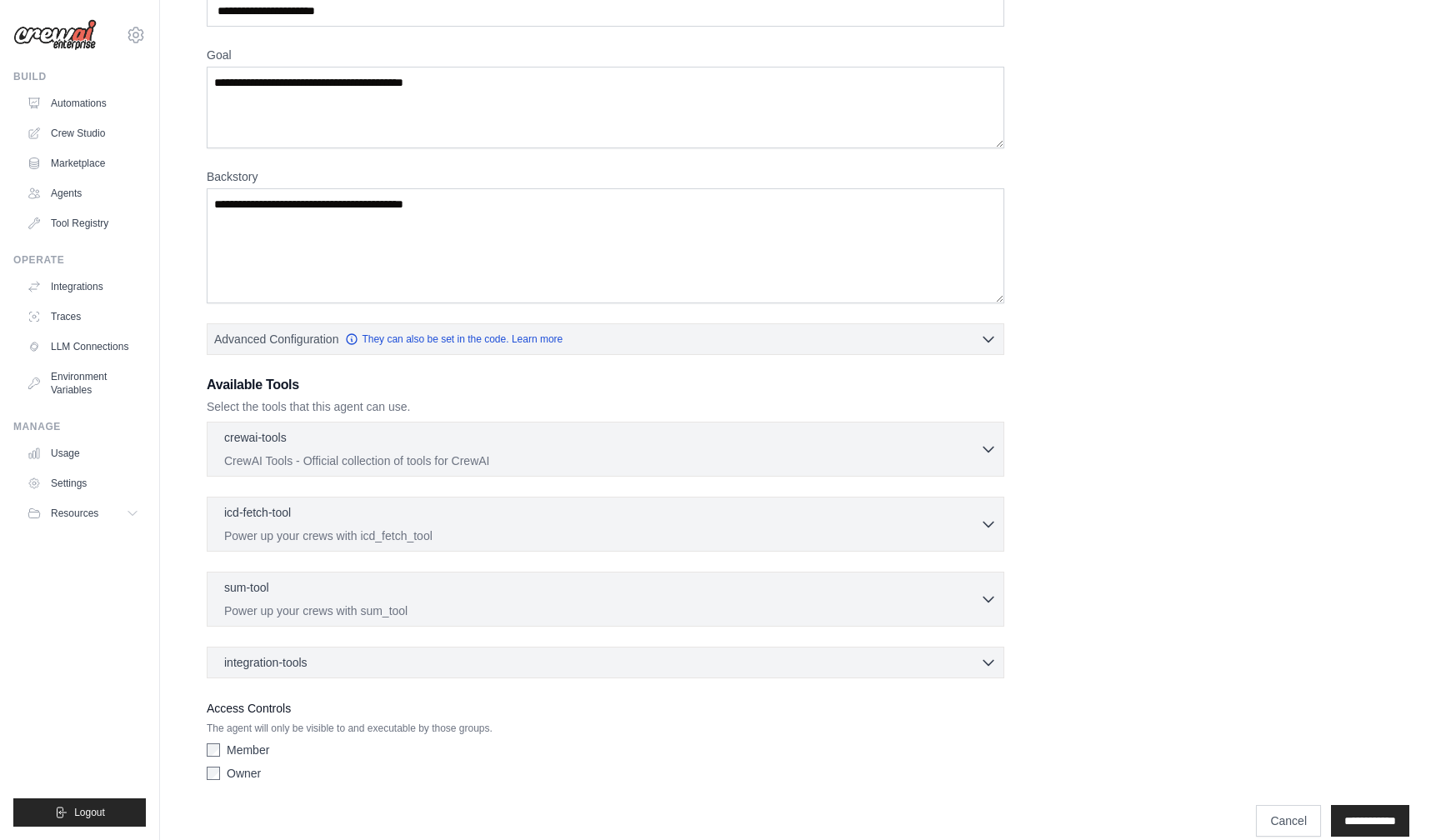
scroll to position [166, 0]
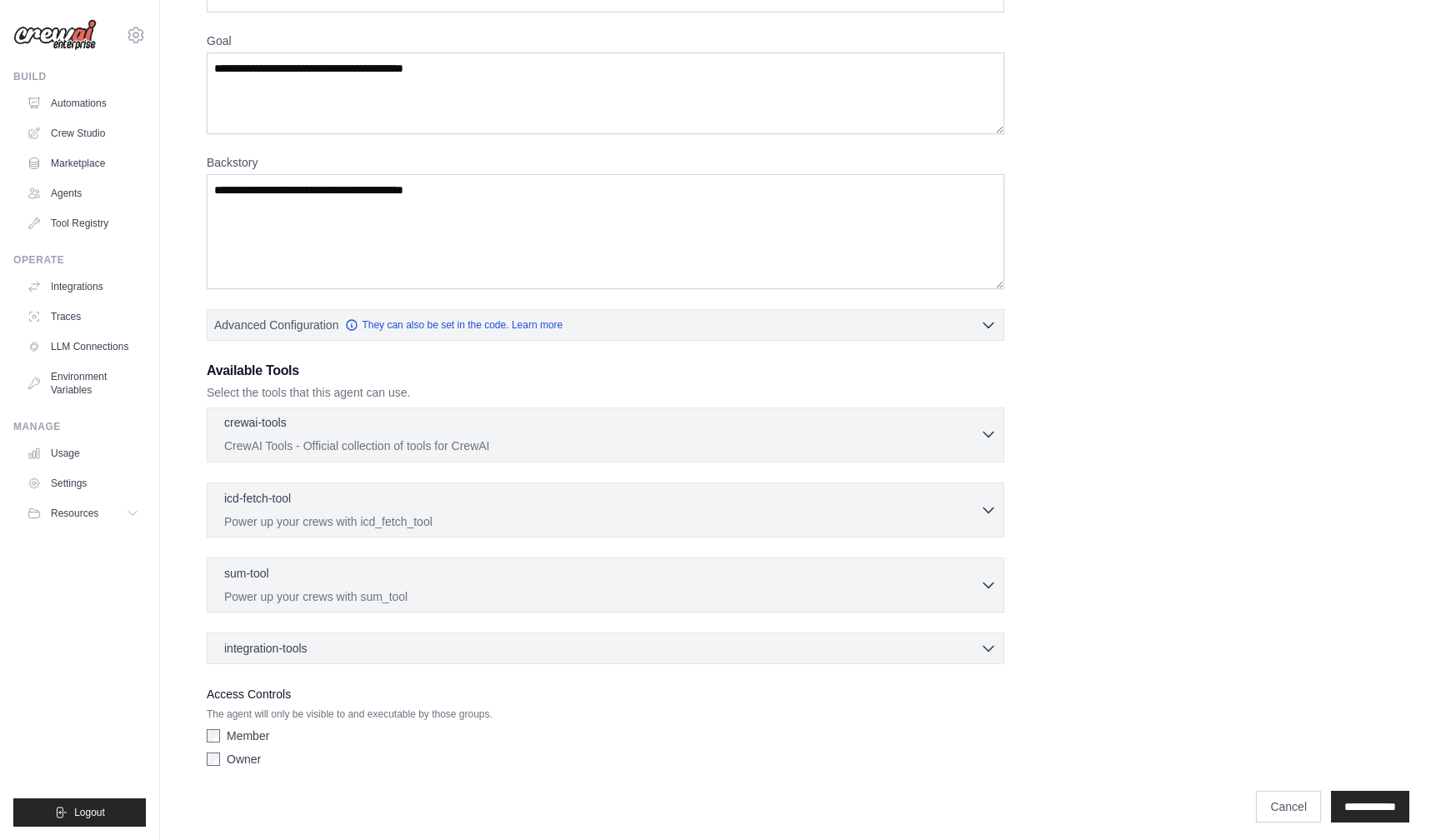
click at [982, 435] on icon "button" at bounding box center [988, 433] width 17 height 17
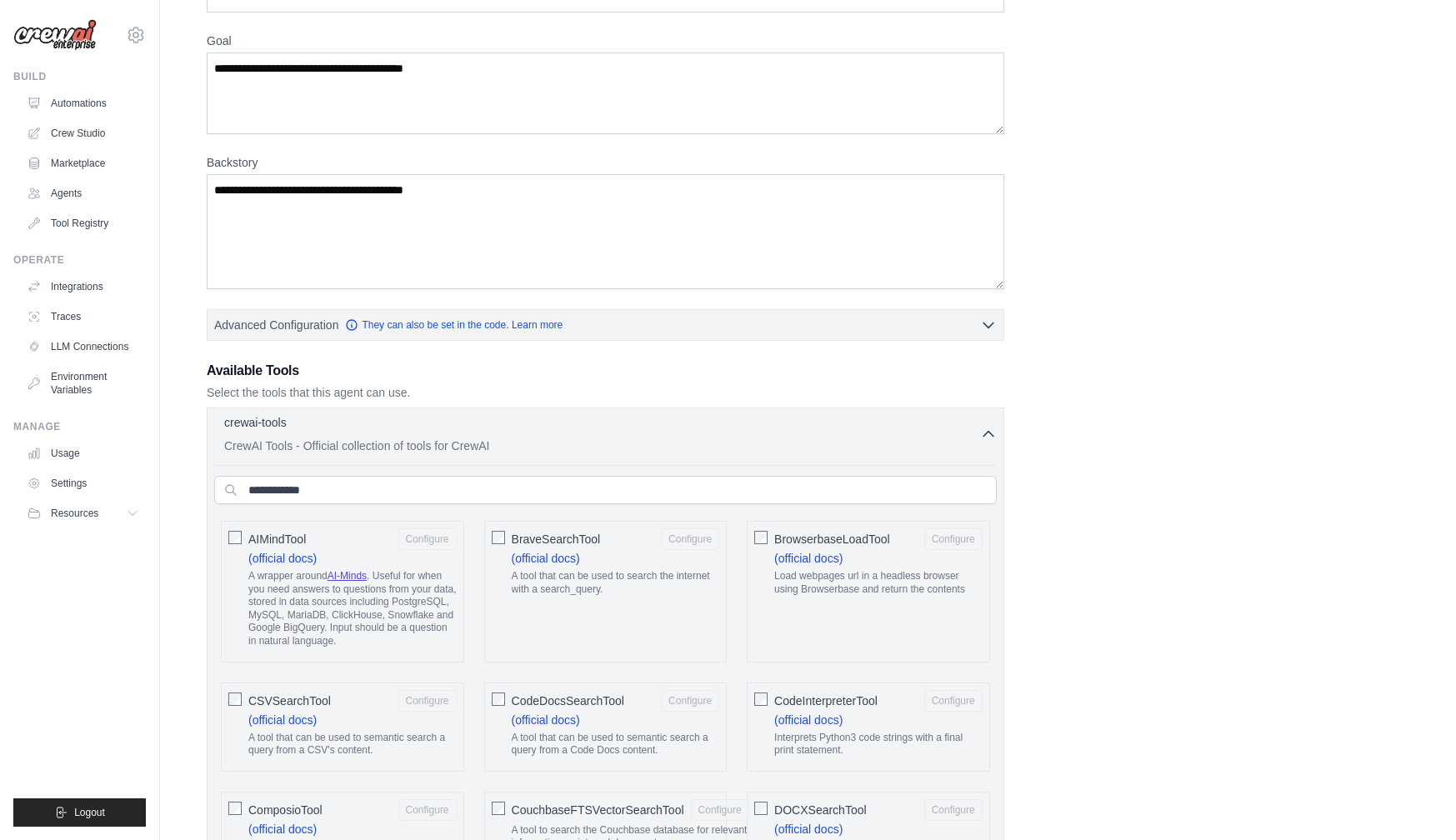
click at [982, 435] on icon "button" at bounding box center [988, 433] width 17 height 17
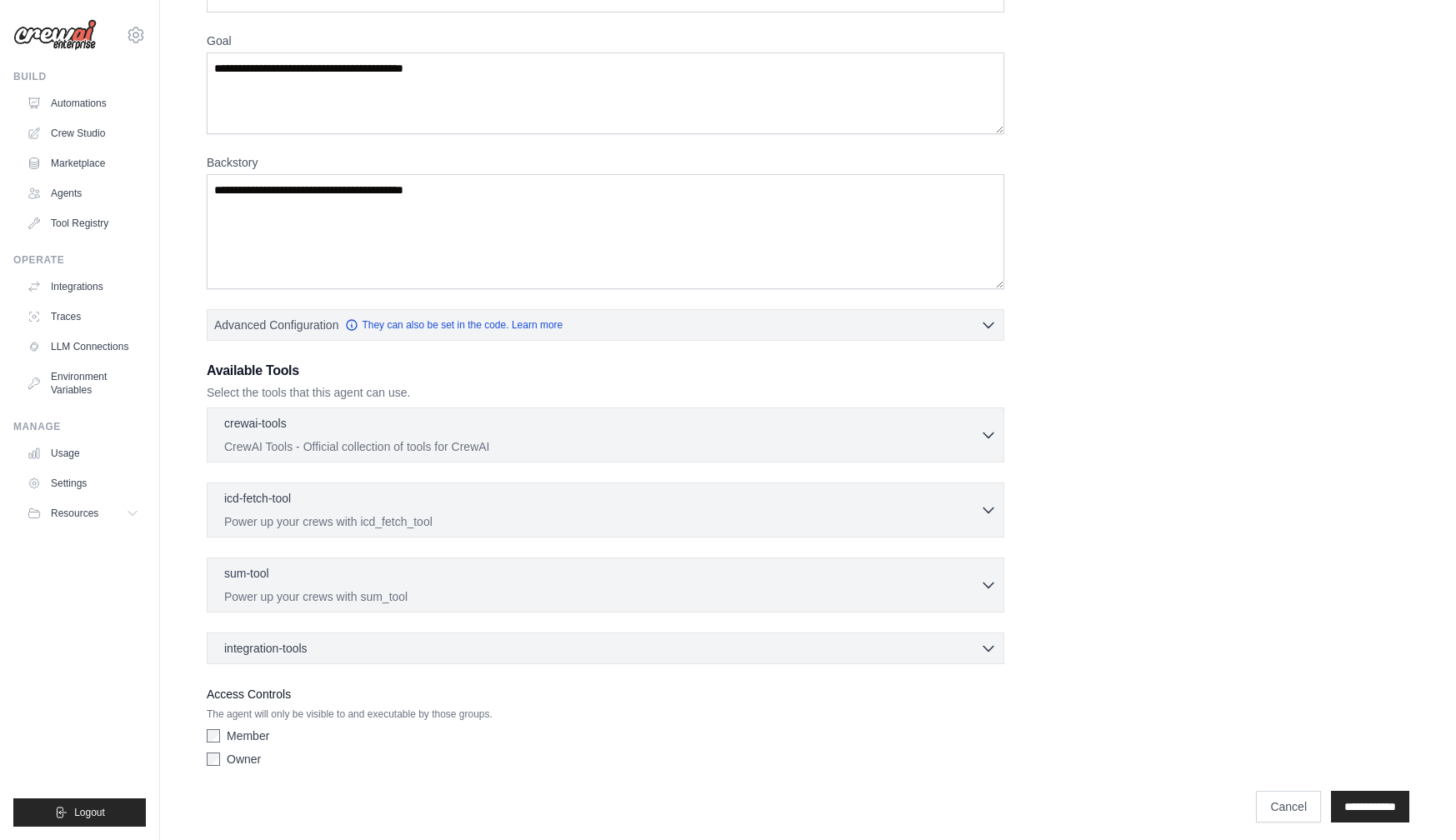
click at [1065, 448] on div "**********" at bounding box center [808, 368] width 1203 height 813
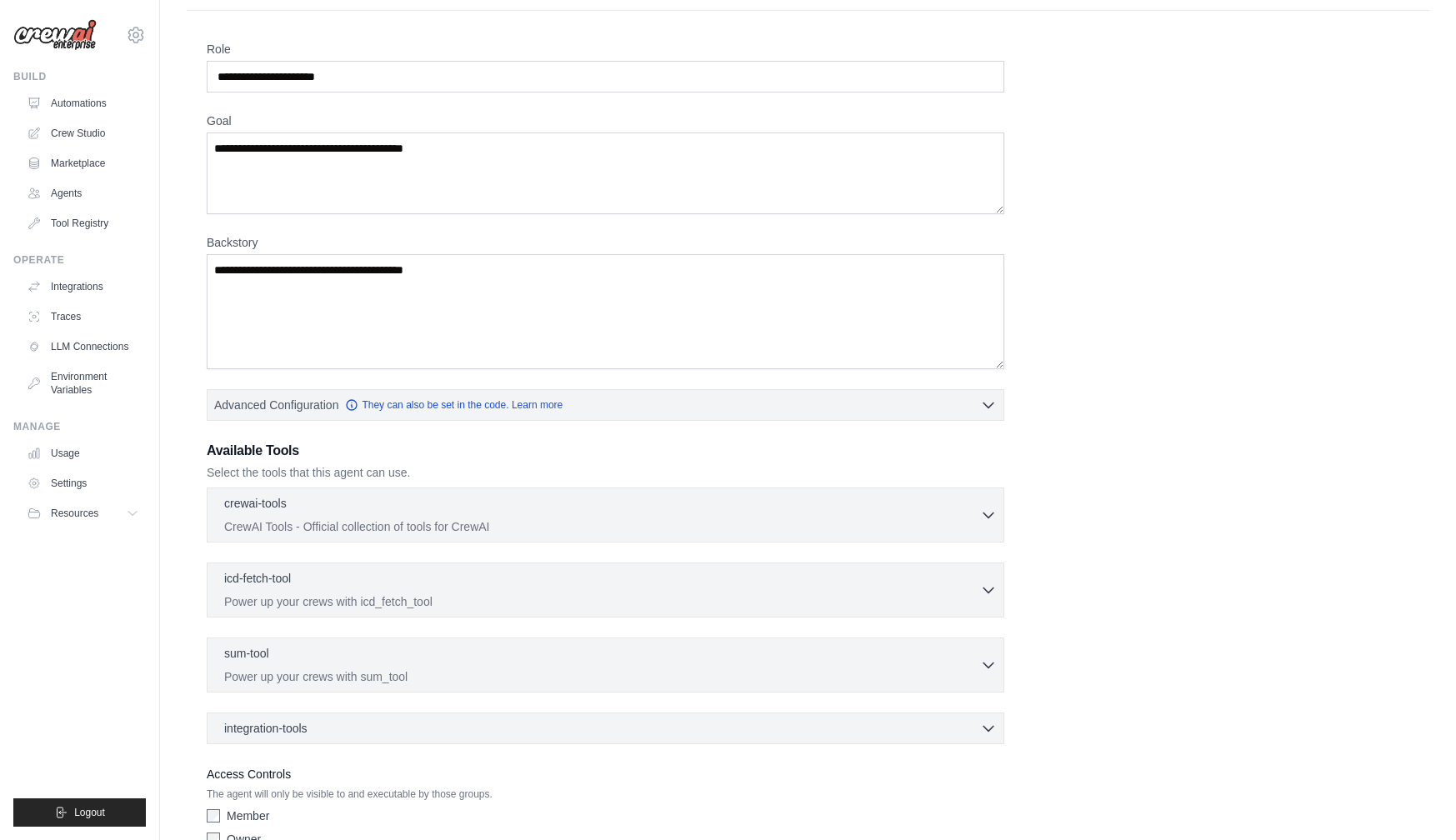
scroll to position [176, 0]
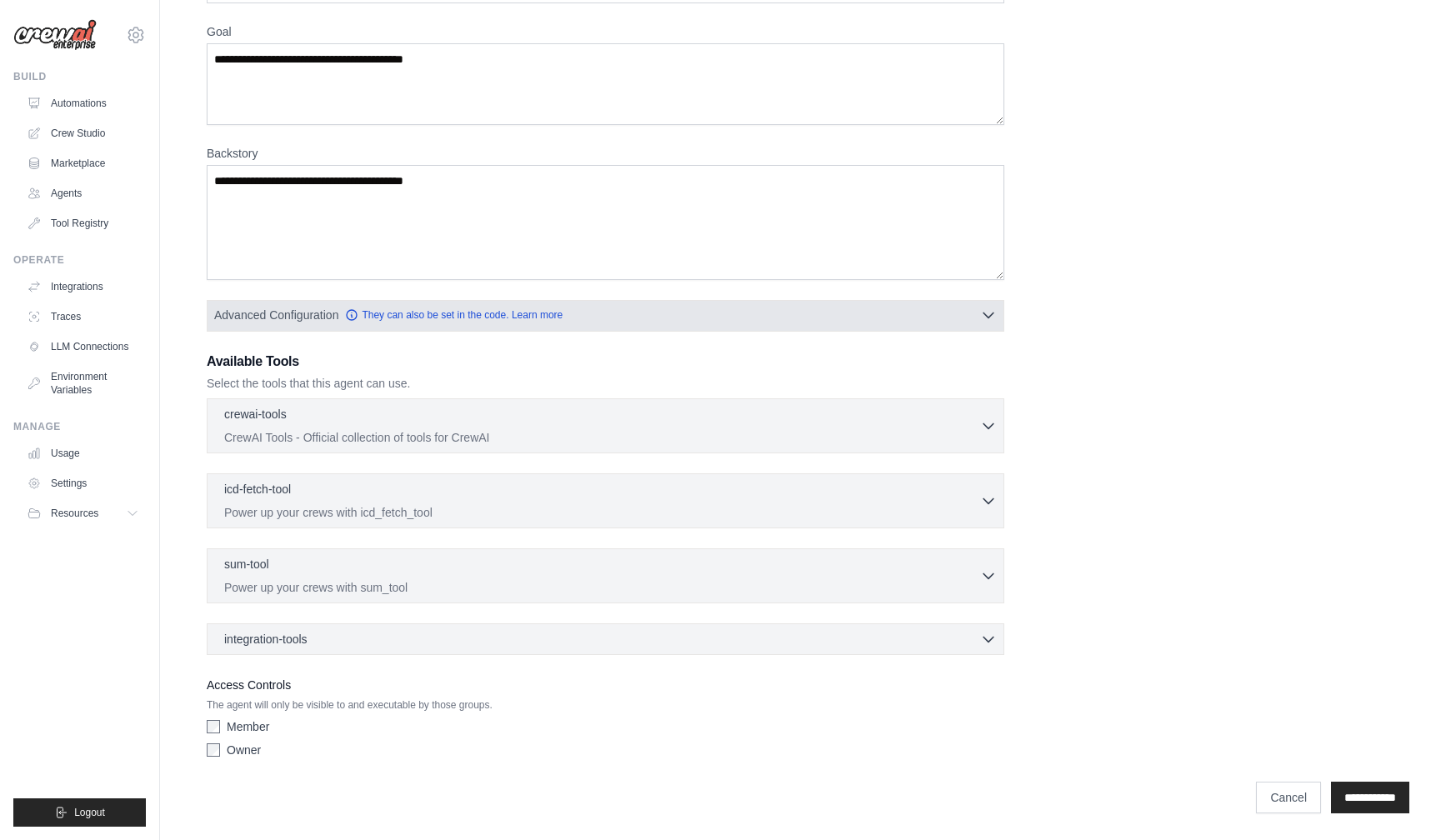
click at [988, 316] on icon "button" at bounding box center [988, 316] width 10 height 5
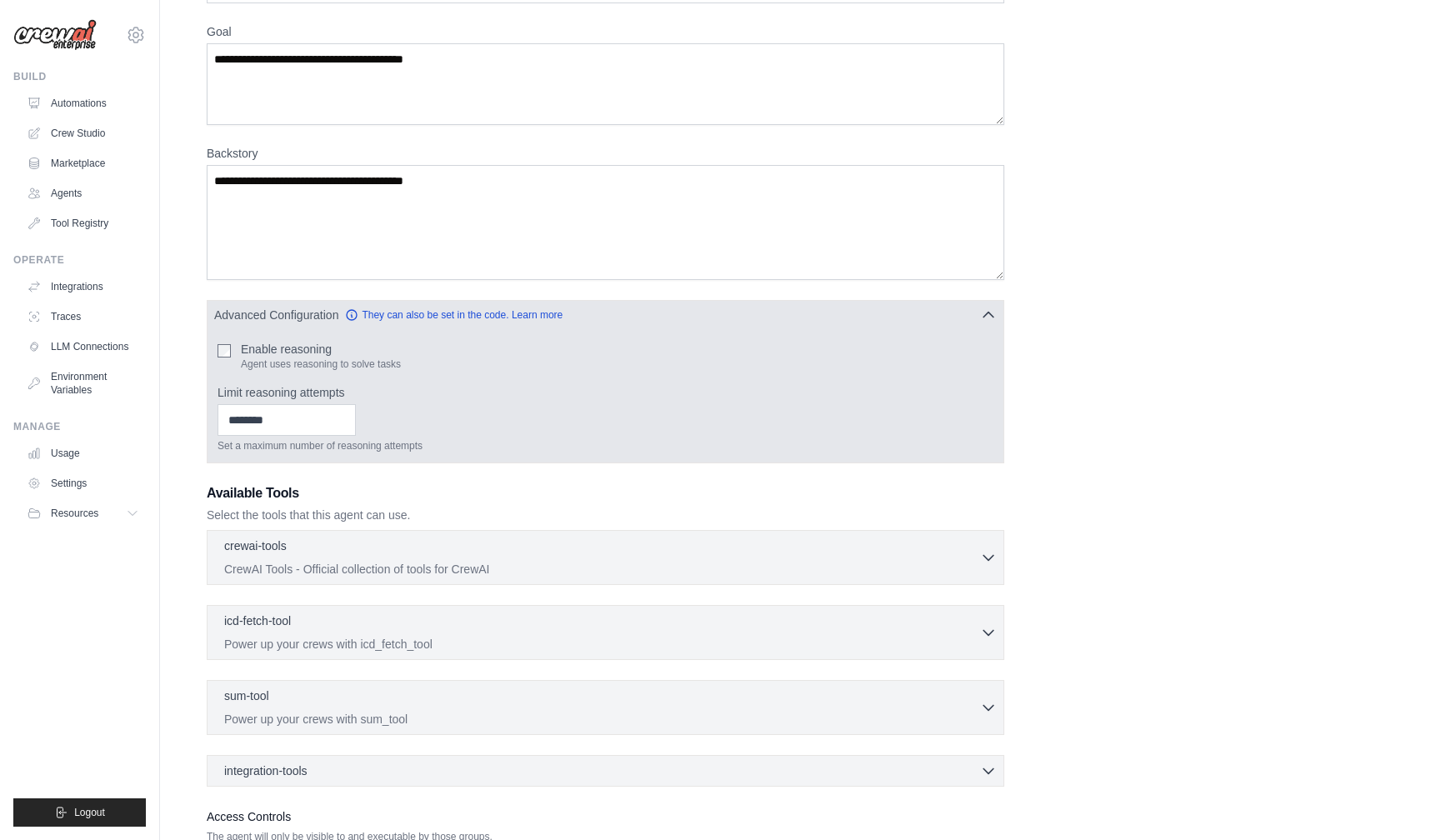
click at [988, 316] on icon "button" at bounding box center [988, 315] width 17 height 17
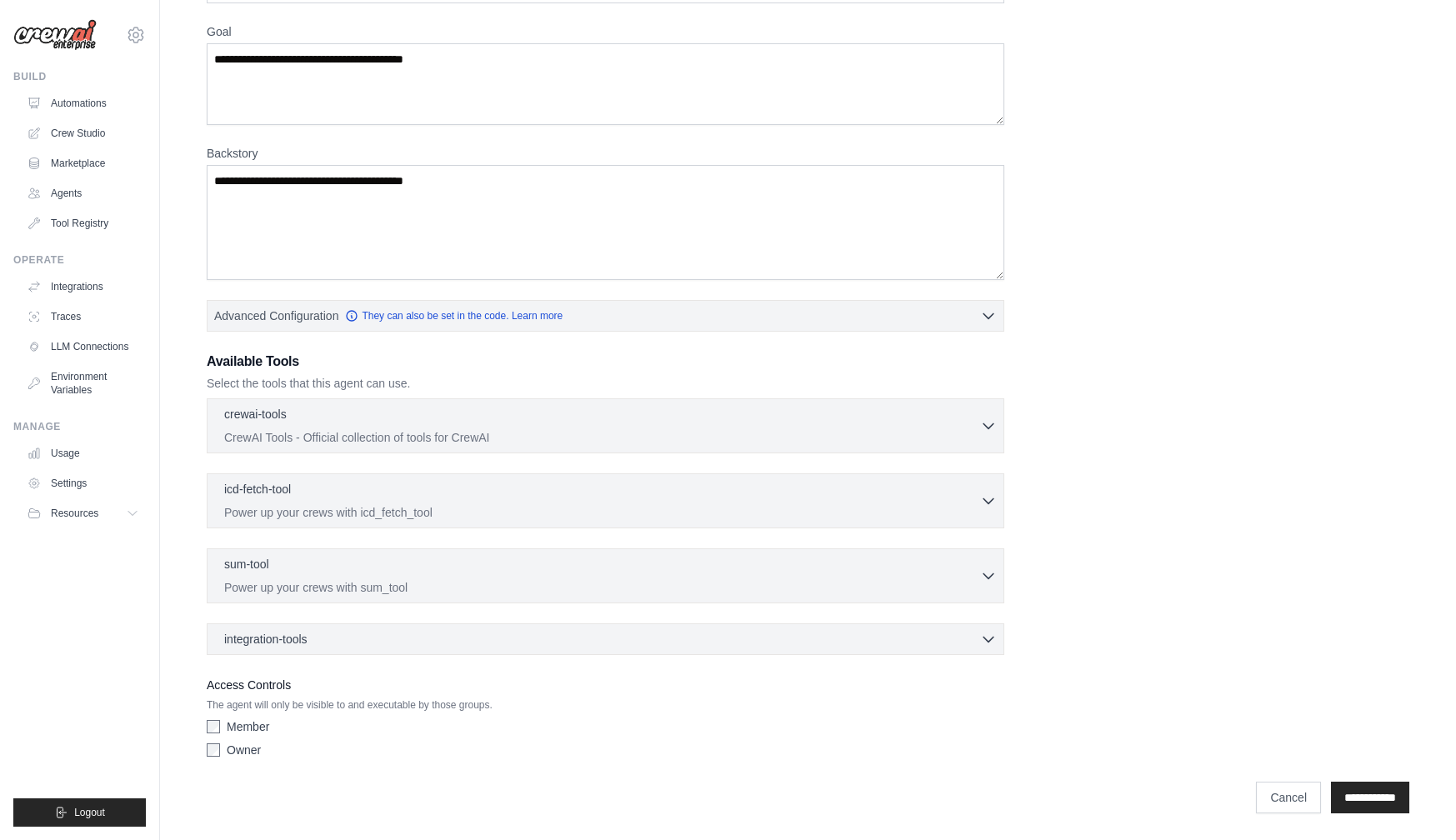
scroll to position [0, 0]
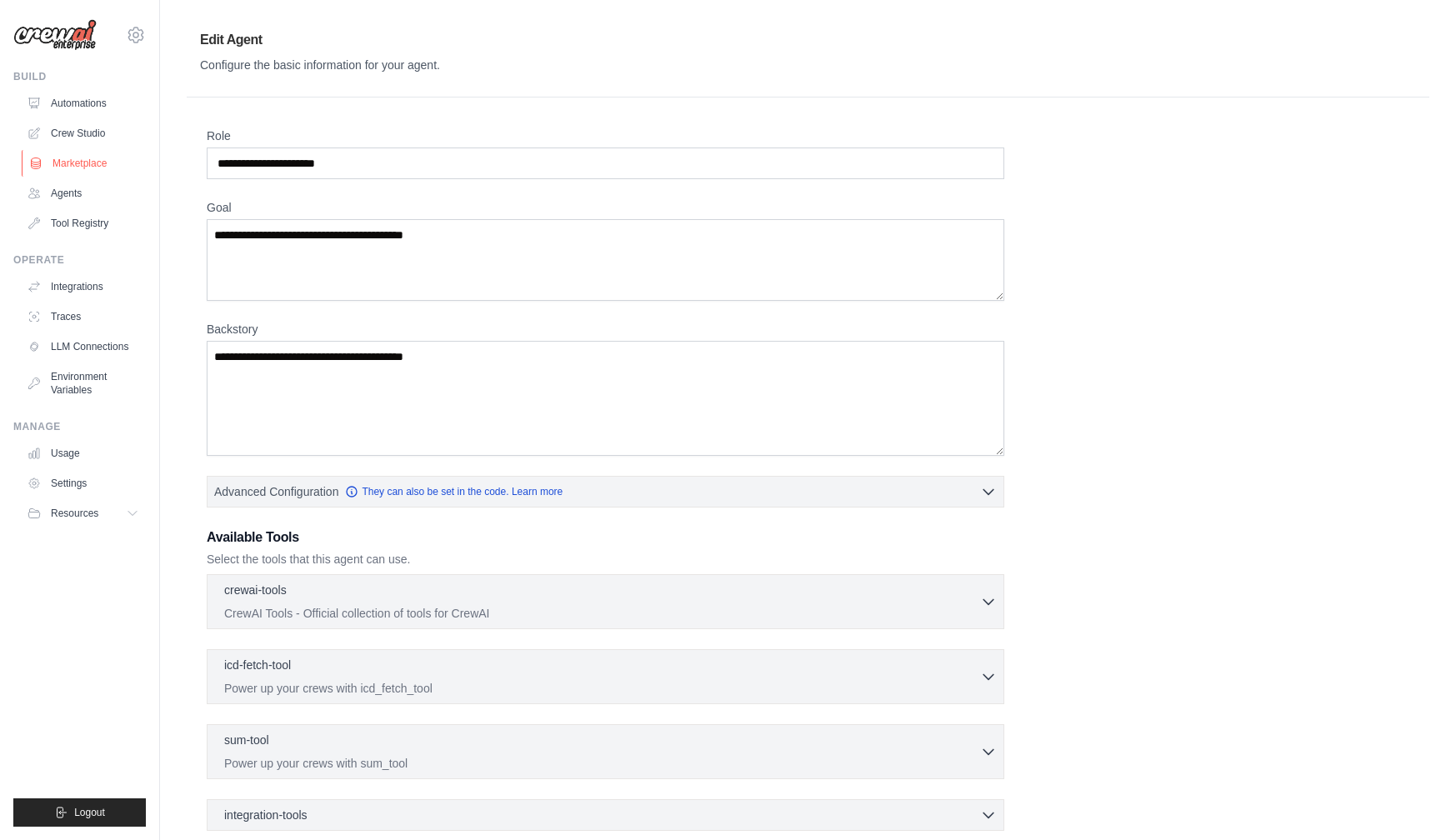
click at [74, 164] on link "Marketplace" at bounding box center [84, 164] width 126 height 27
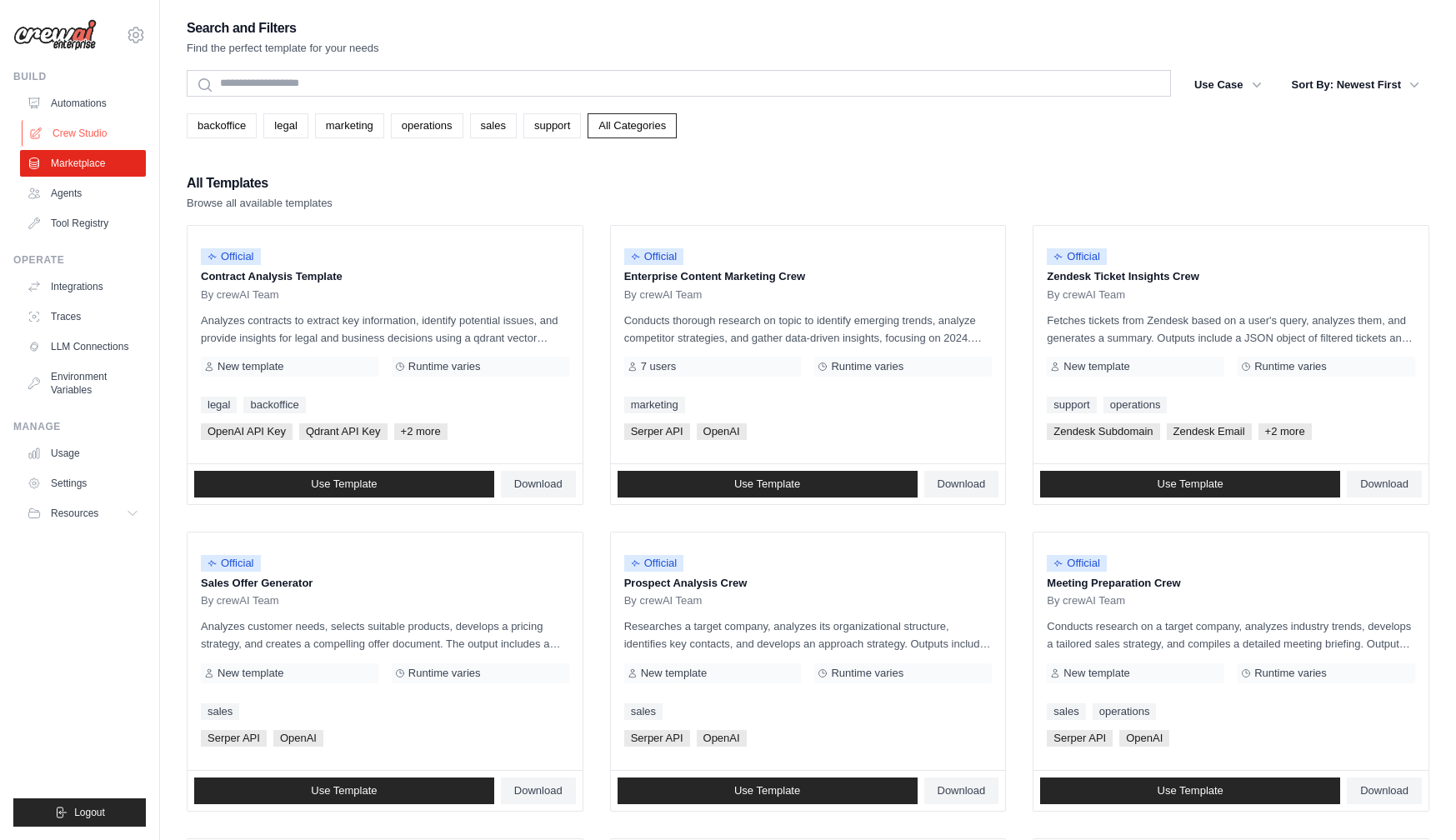
click at [73, 140] on link "Crew Studio" at bounding box center [84, 134] width 126 height 27
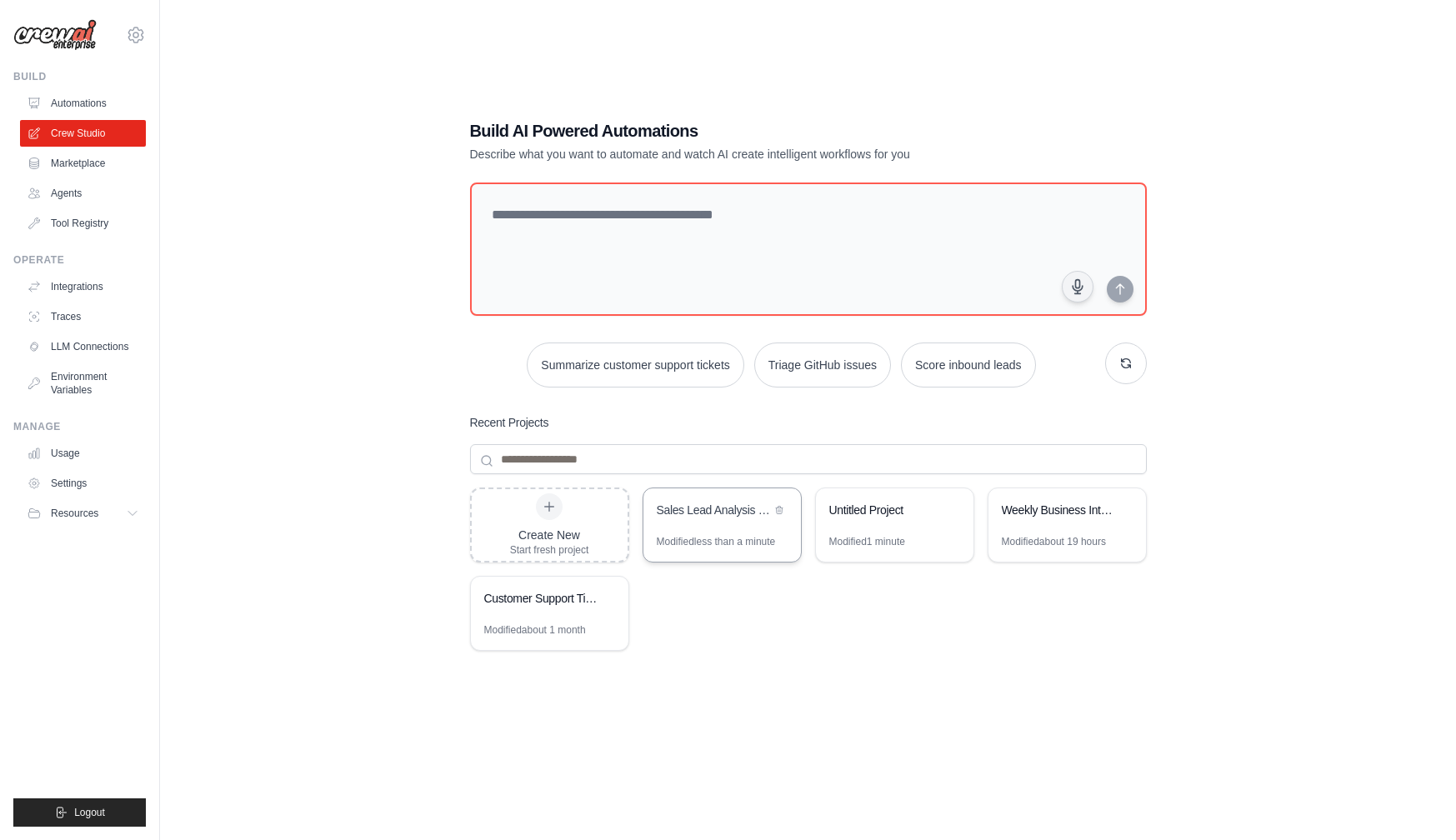
click at [697, 531] on div "Sales Lead Analysis & Routing System" at bounding box center [722, 511] width 157 height 47
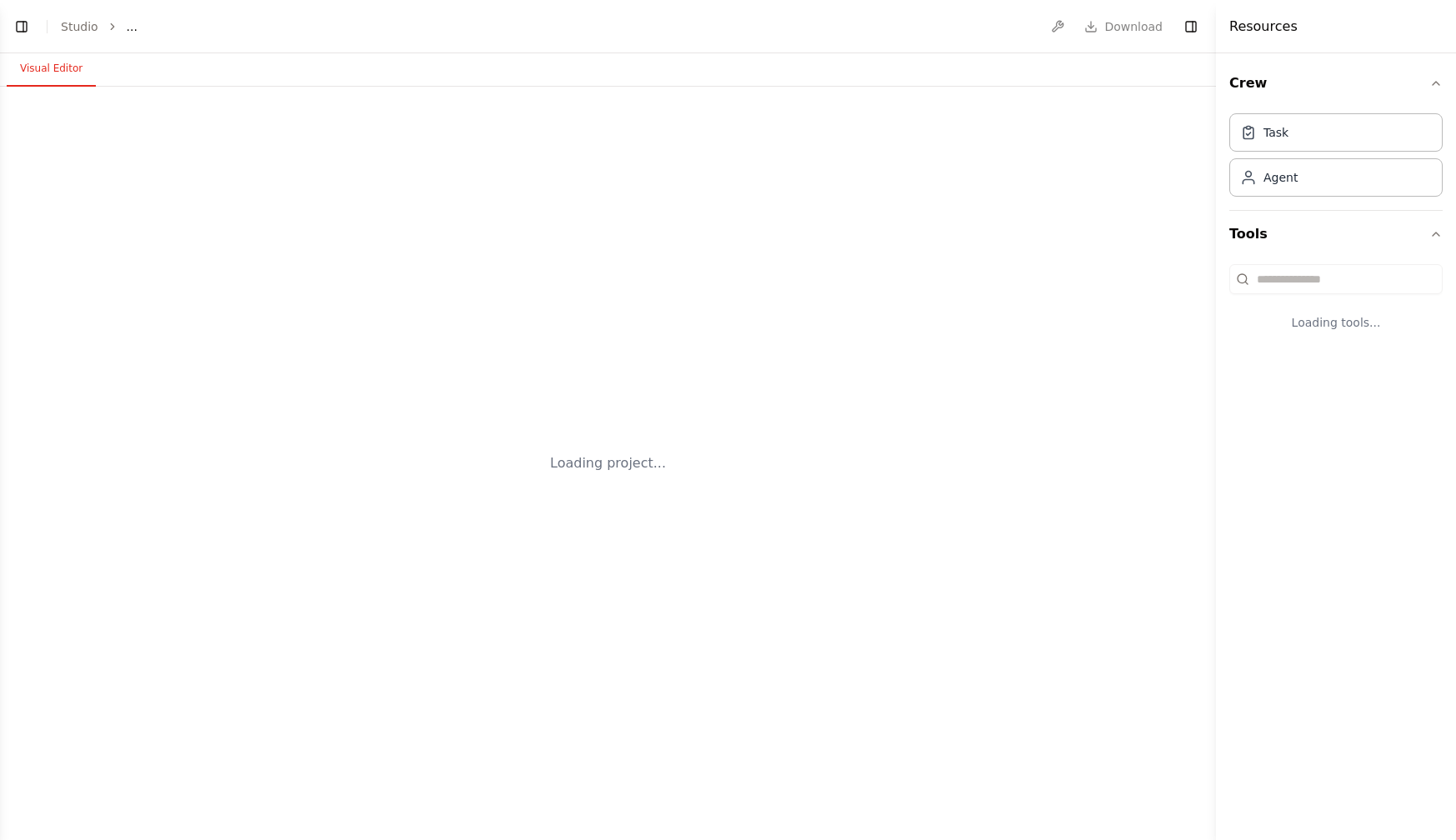
select select "****"
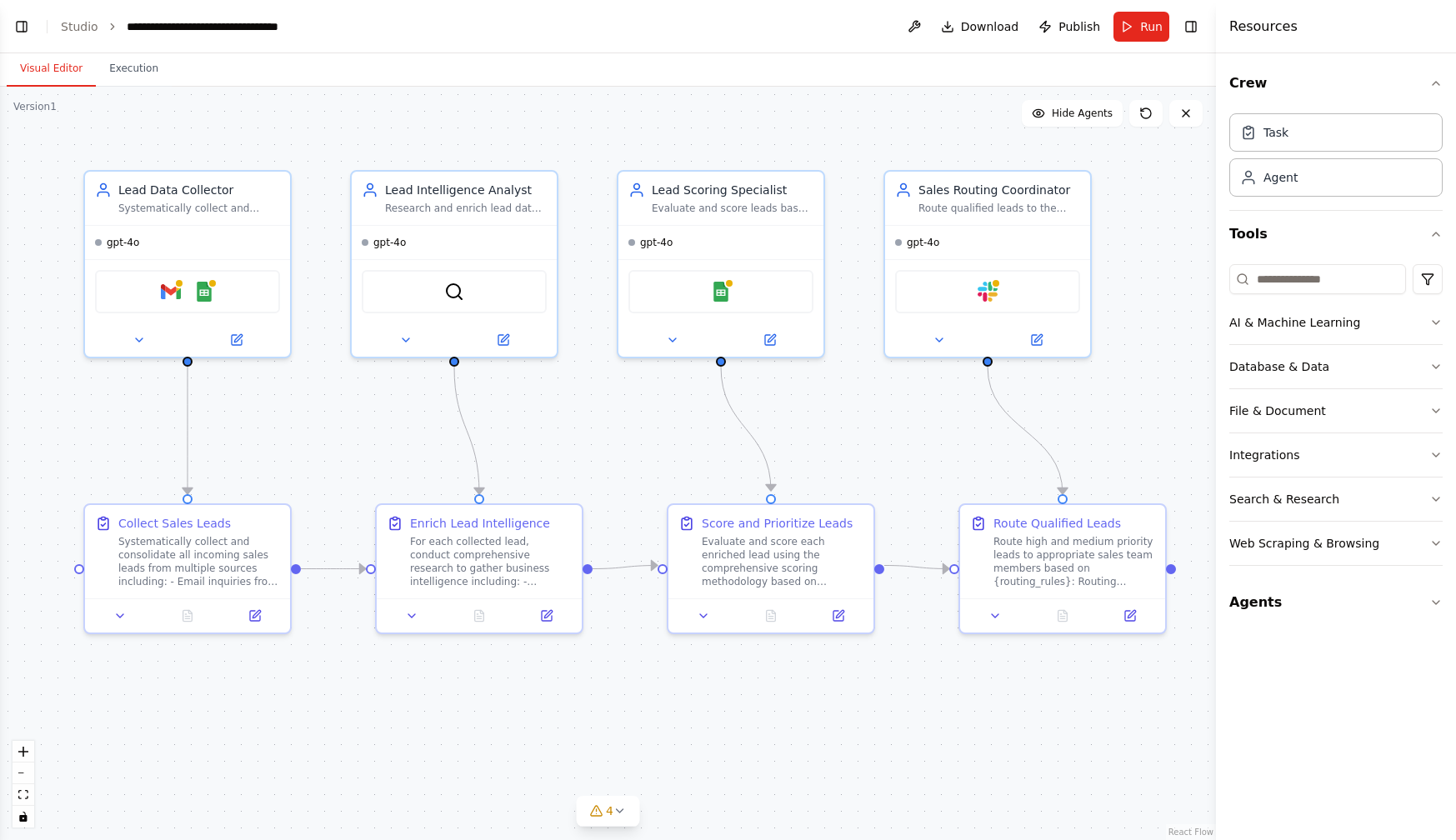
scroll to position [1032, 0]
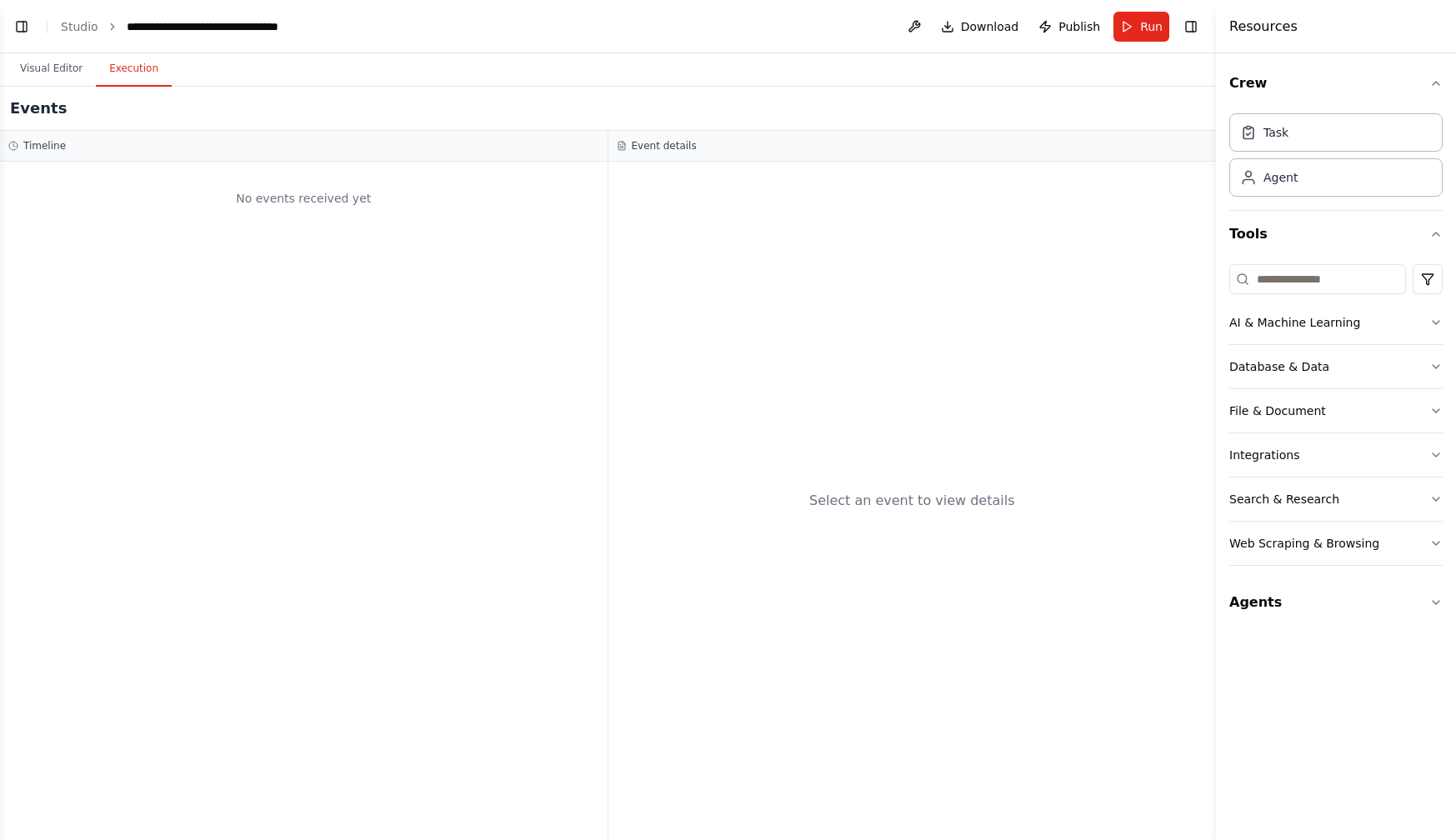
click at [131, 70] on button "Execution" at bounding box center [134, 69] width 76 height 35
click at [58, 72] on button "Visual Editor" at bounding box center [51, 69] width 89 height 35
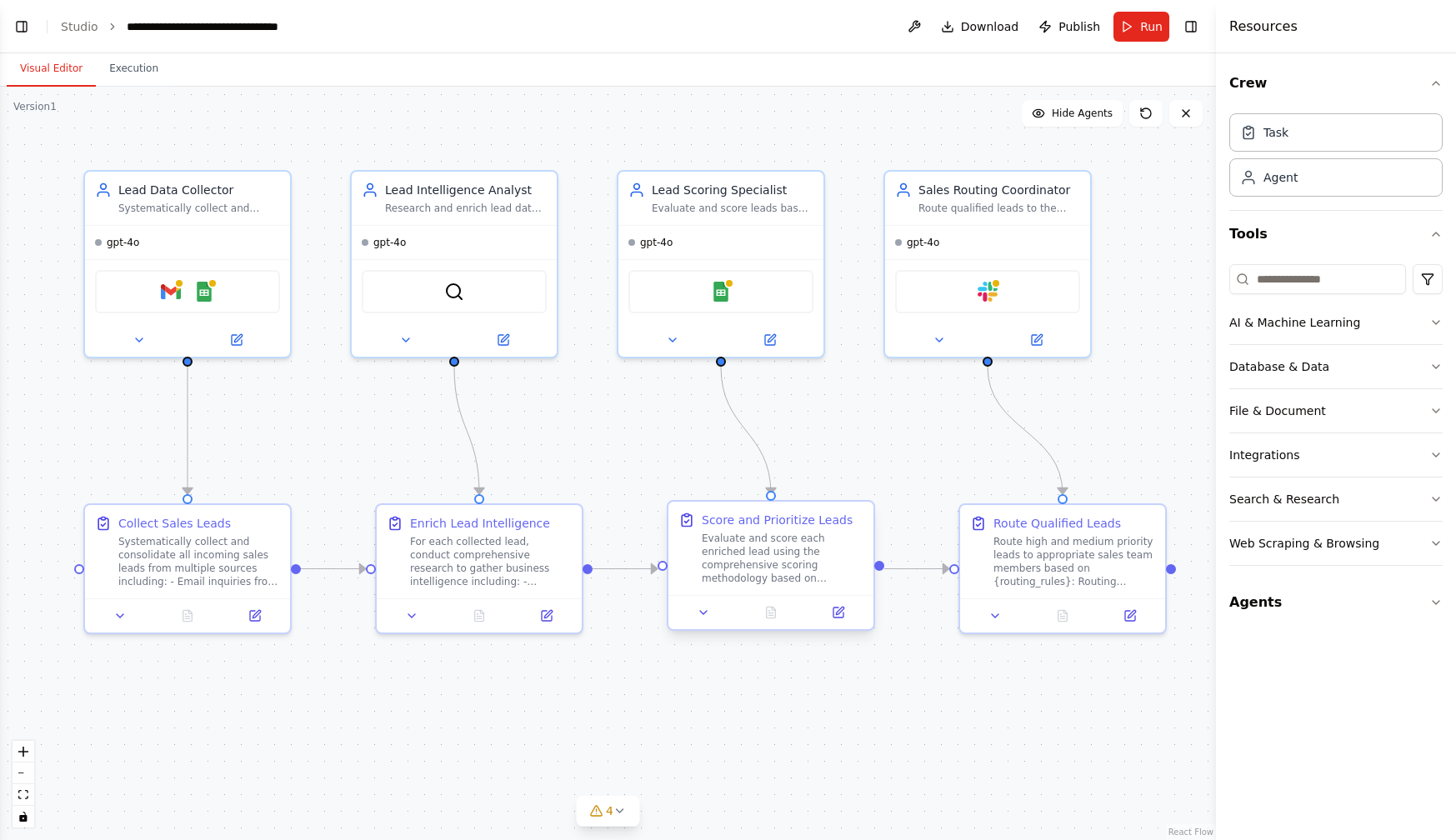
click at [758, 560] on div "Evaluate and score each enriched lead using the comprehensive scoring methodolo…" at bounding box center [782, 558] width 162 height 53
click at [712, 611] on button at bounding box center [703, 612] width 57 height 20
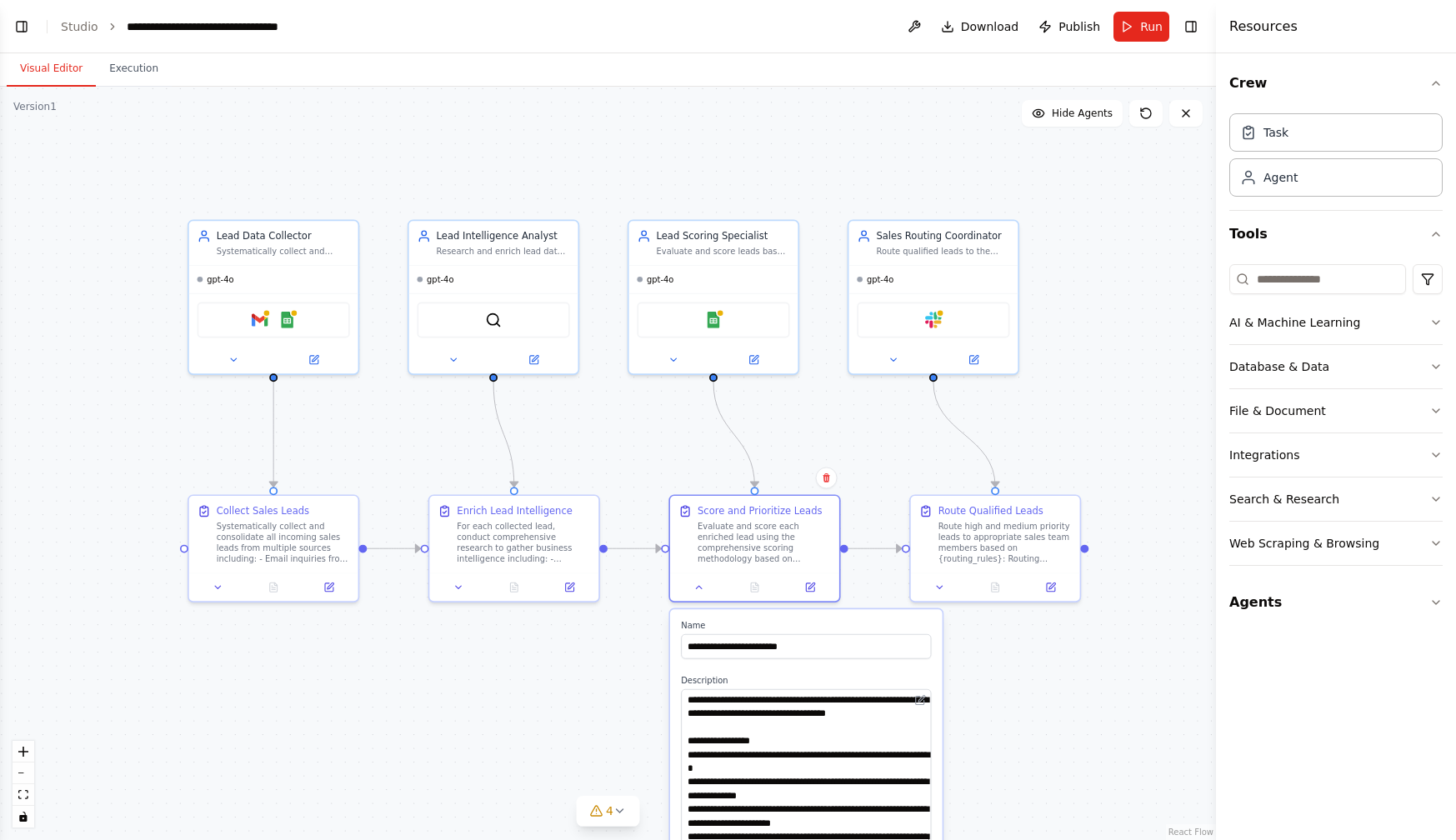
drag, startPoint x: 923, startPoint y: 731, endPoint x: 918, endPoint y: 839, distance: 108.1
click at [918, 839] on textarea "**********" at bounding box center [806, 767] width 250 height 156
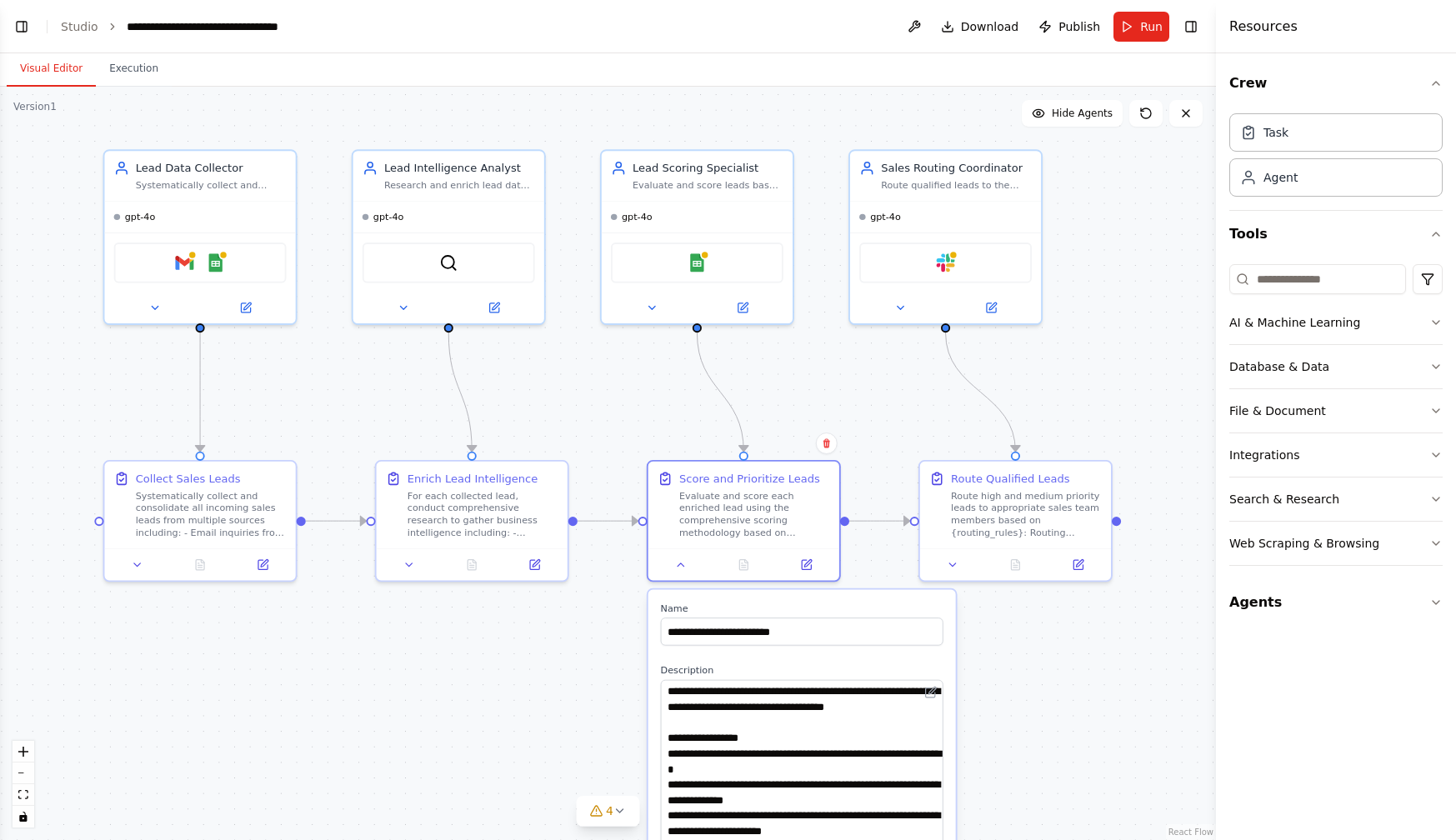
click at [837, 607] on label "Name" at bounding box center [801, 608] width 282 height 12
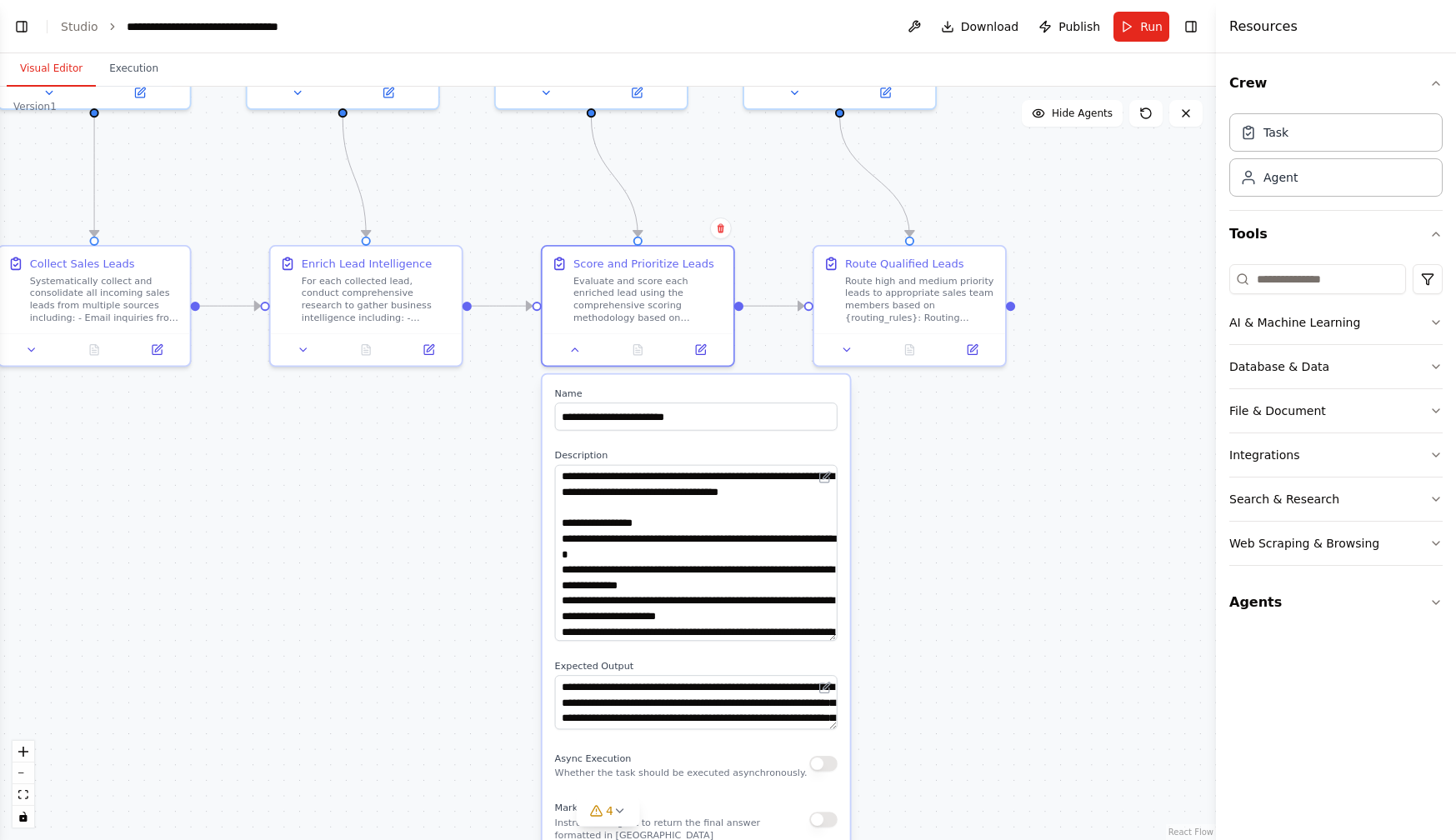
drag, startPoint x: 1054, startPoint y: 396, endPoint x: 948, endPoint y: 181, distance: 239.7
click at [948, 181] on div ".deletable-edge-delete-btn { width: 20px; height: 20px; border: 0px solid #ffff…" at bounding box center [608, 463] width 1216 height 753
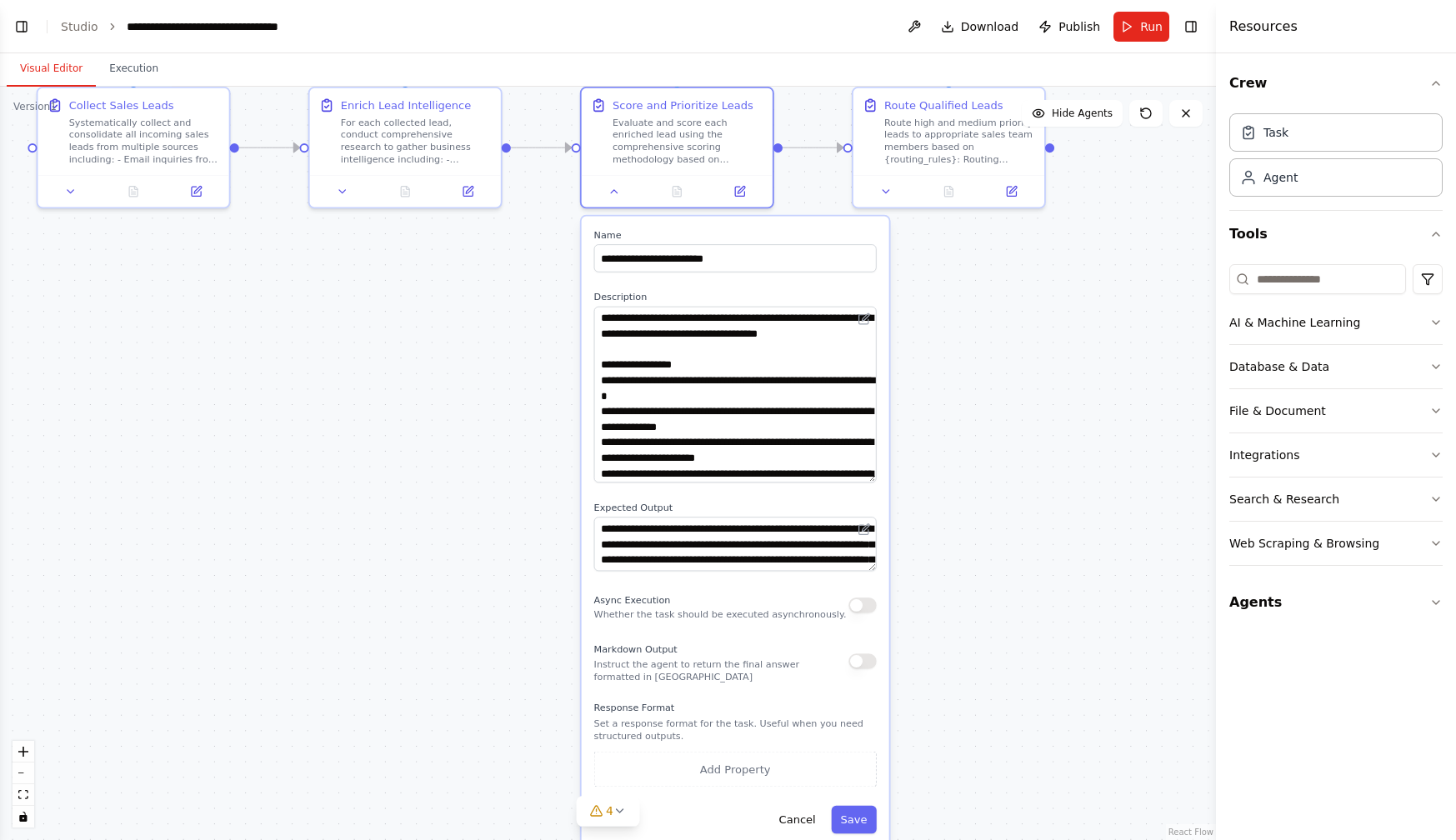
drag, startPoint x: 902, startPoint y: 521, endPoint x: 942, endPoint y: 363, distance: 163.0
click at [942, 363] on div ".deletable-edge-delete-btn { width: 20px; height: 20px; border: 0px solid #ffff…" at bounding box center [608, 463] width 1216 height 753
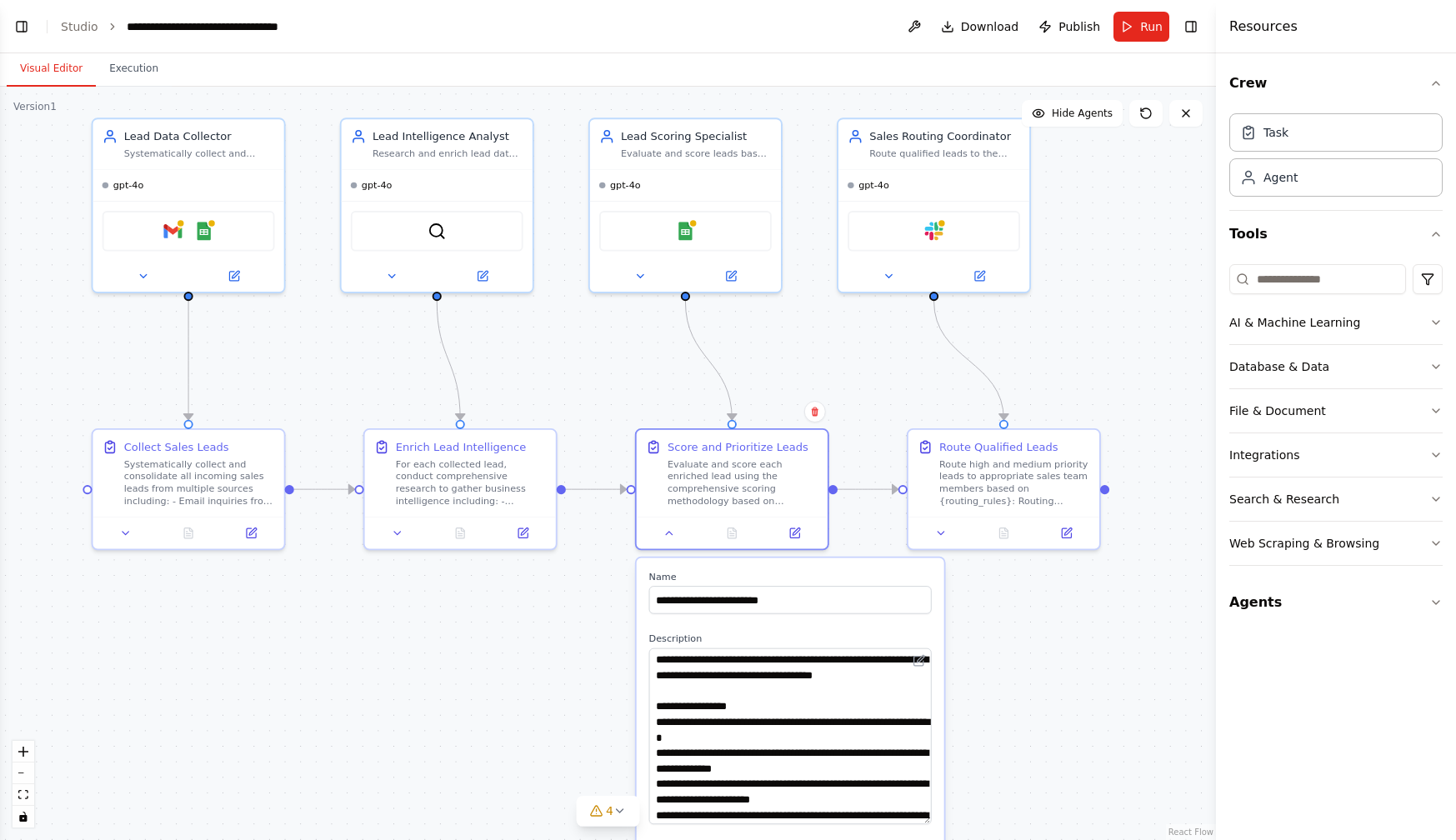
drag, startPoint x: 978, startPoint y: 351, endPoint x: 1034, endPoint y: 694, distance: 347.5
click at [1034, 694] on div ".deletable-edge-delete-btn { width: 20px; height: 20px; border: 0px solid #ffff…" at bounding box center [608, 463] width 1216 height 753
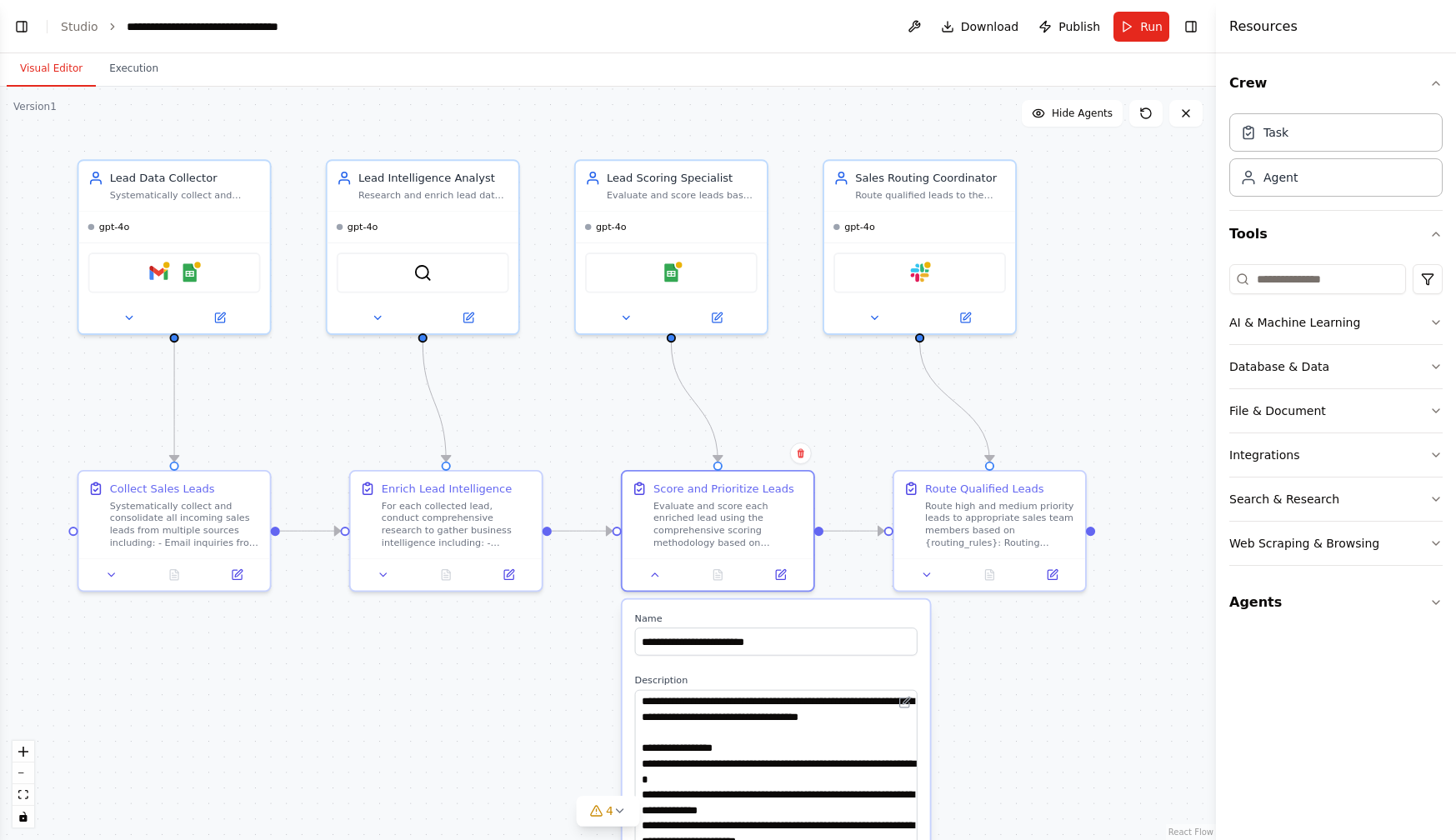
drag, startPoint x: 1045, startPoint y: 669, endPoint x: 1030, endPoint y: 709, distance: 42.7
click at [1030, 709] on div ".deletable-edge-delete-btn { width: 20px; height: 20px; border: 0px solid #ffff…" at bounding box center [608, 463] width 1216 height 753
click at [655, 576] on icon at bounding box center [655, 572] width 12 height 12
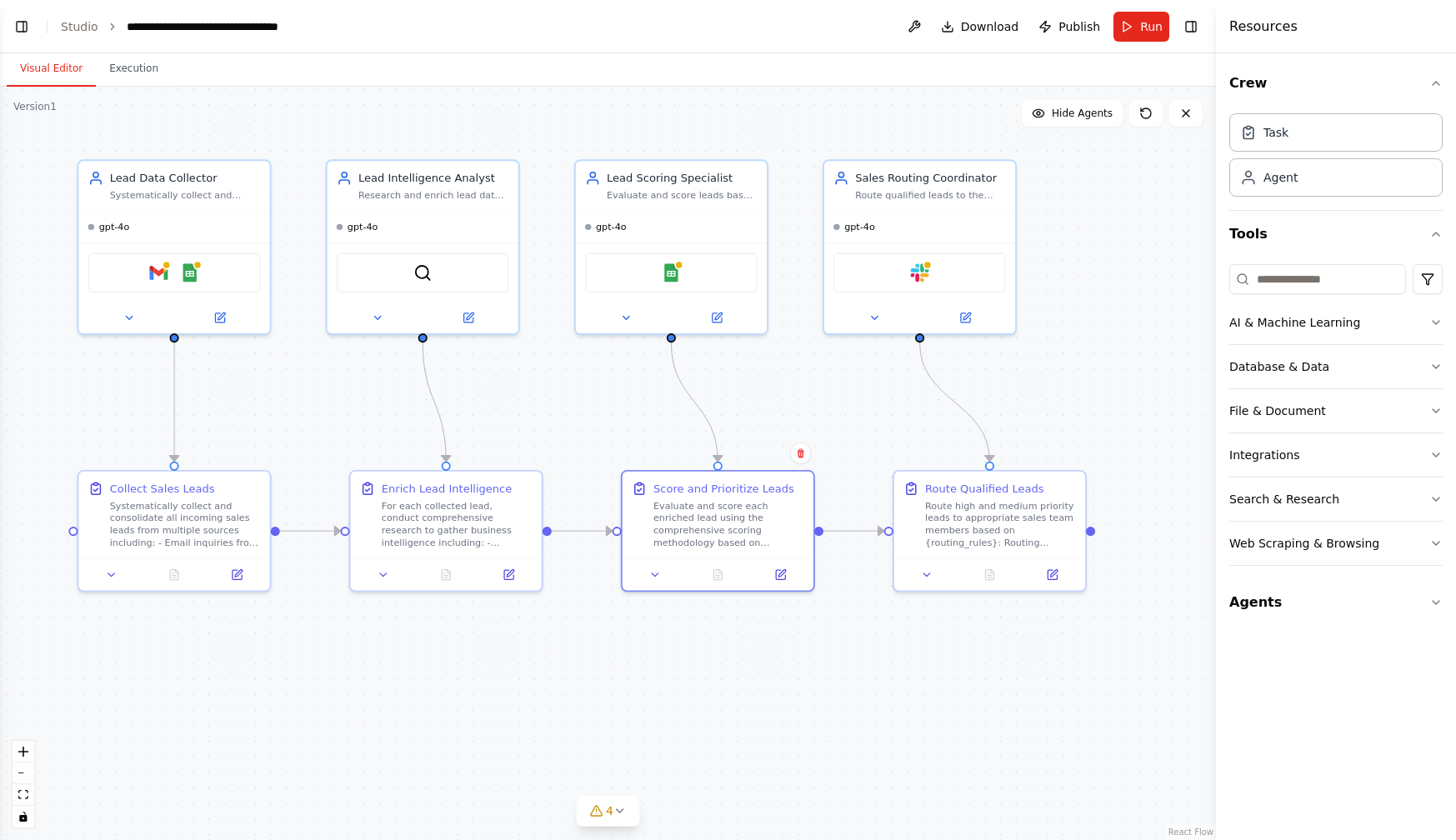
click at [909, 669] on div ".deletable-edge-delete-btn { width: 20px; height: 20px; border: 0px solid #ffff…" at bounding box center [608, 463] width 1216 height 753
click at [1262, 617] on button "Agents" at bounding box center [1336, 602] width 213 height 47
click at [912, 270] on img at bounding box center [919, 269] width 19 height 19
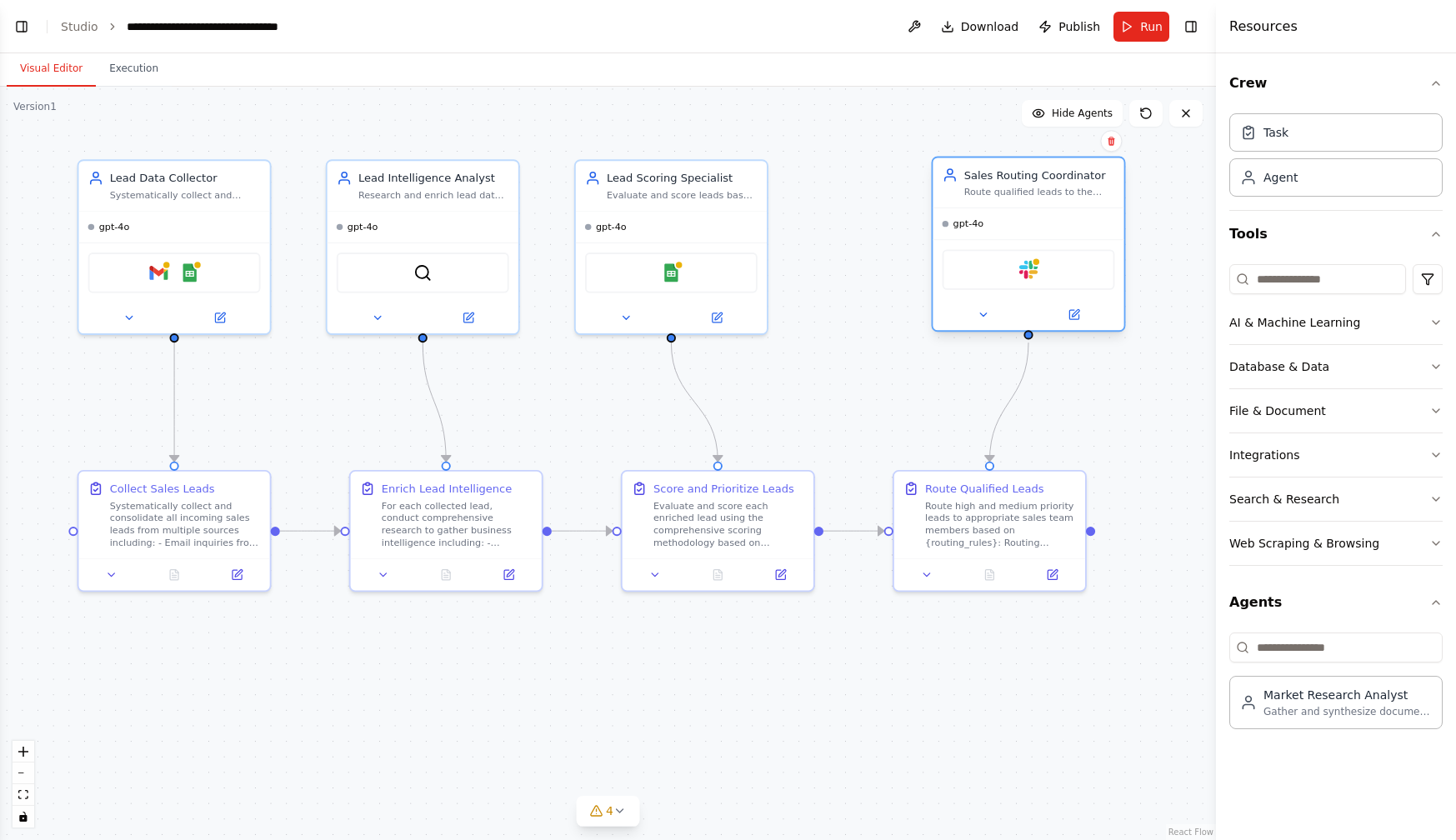
drag, startPoint x: 904, startPoint y: 203, endPoint x: 1018, endPoint y: 201, distance: 114.0
click at [1018, 201] on div "Sales Routing Coordinator Route qualified leads to the appropriate sales team m…" at bounding box center [1028, 182] width 191 height 50
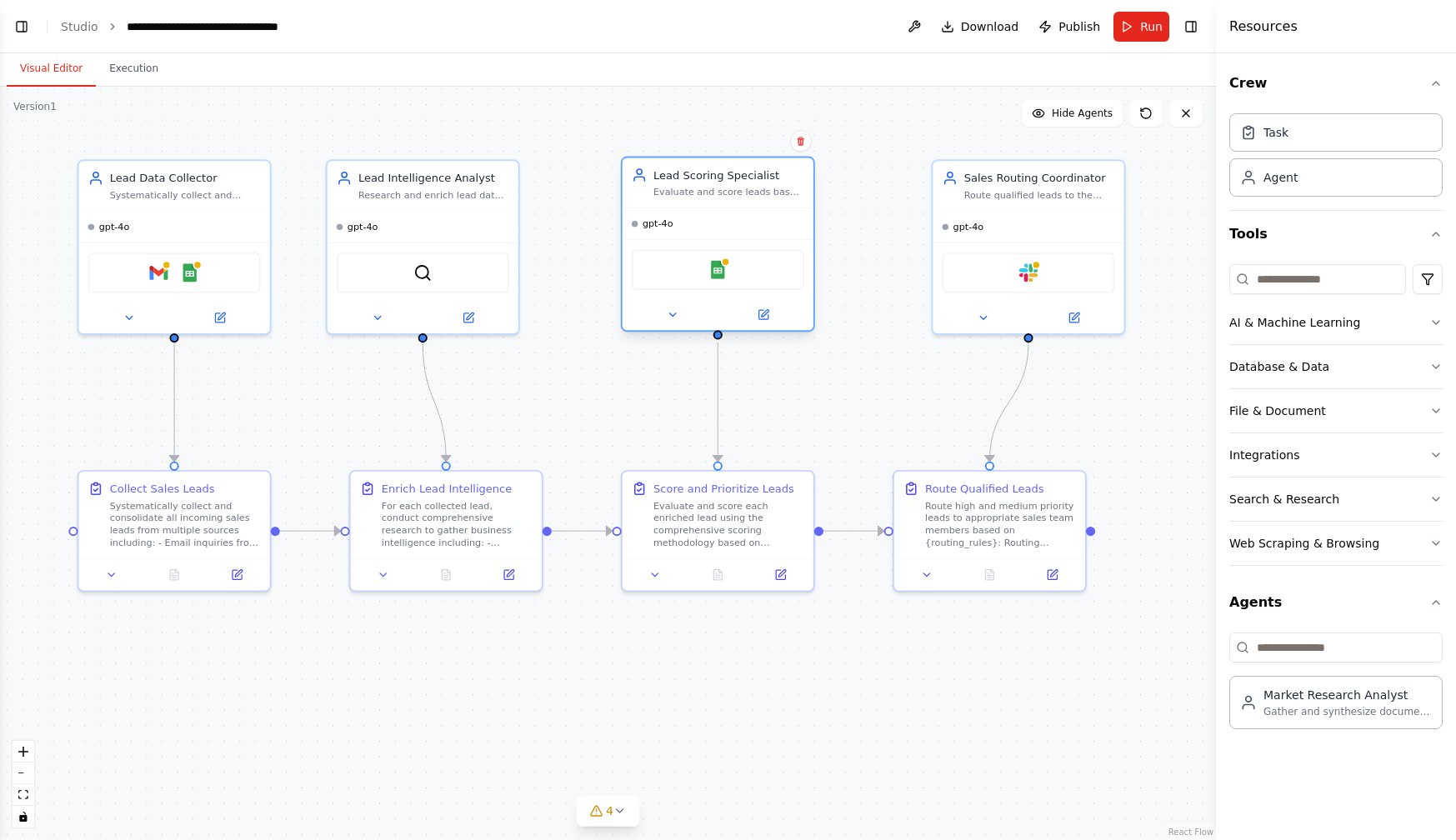
drag, startPoint x: 741, startPoint y: 212, endPoint x: 785, endPoint y: 212, distance: 44.0
click at [785, 212] on div "gpt-4o" at bounding box center [718, 224] width 191 height 31
click at [856, 72] on div "Visual Editor Execution" at bounding box center [608, 70] width 1216 height 34
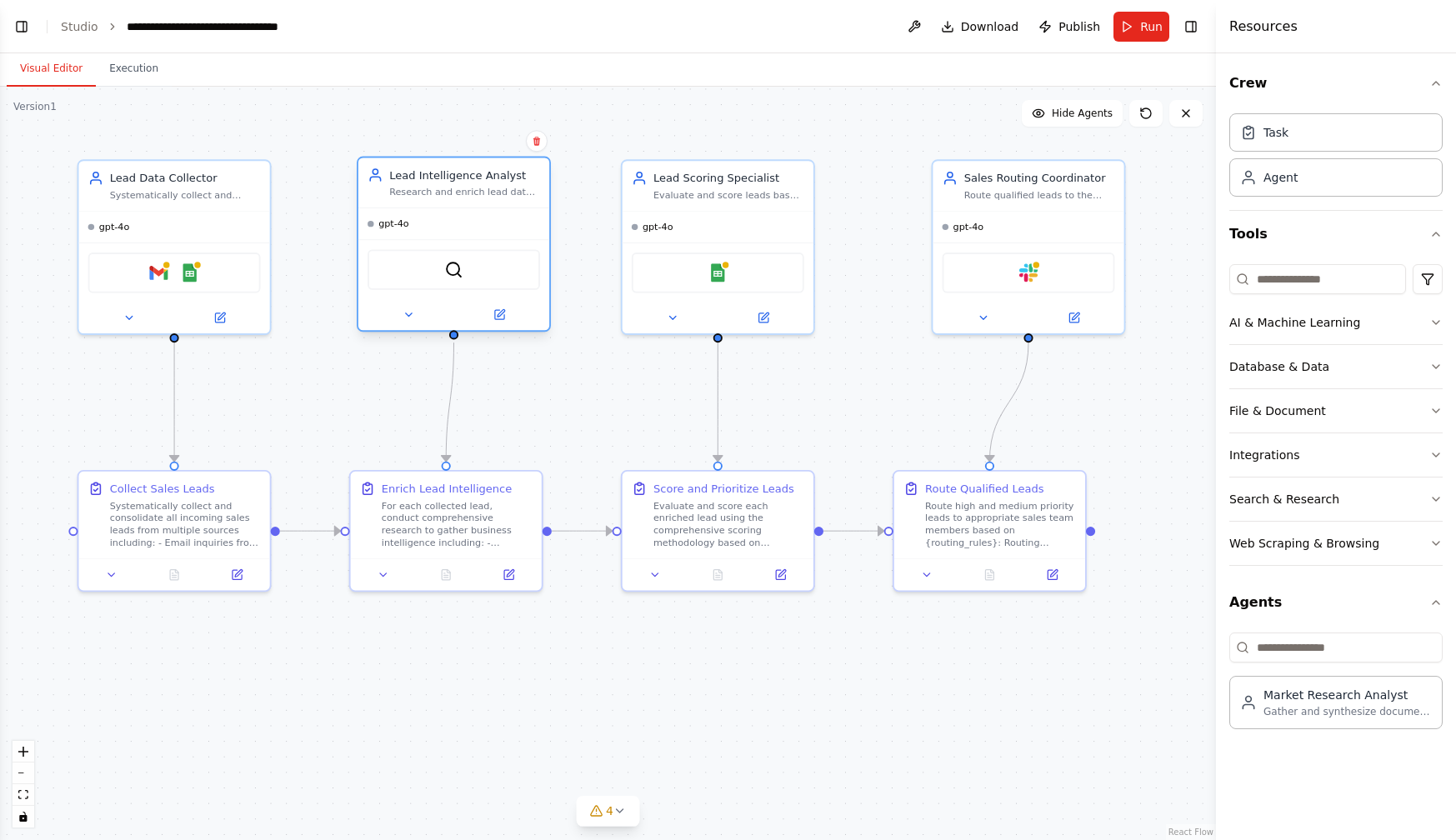
drag, startPoint x: 492, startPoint y: 204, endPoint x: 517, endPoint y: 209, distance: 25.5
click at [517, 209] on div "Lead Intelligence Analyst Research and enrich lead data by analyzing company in…" at bounding box center [454, 244] width 195 height 176
click at [592, 78] on div "Visual Editor Execution" at bounding box center [608, 70] width 1216 height 34
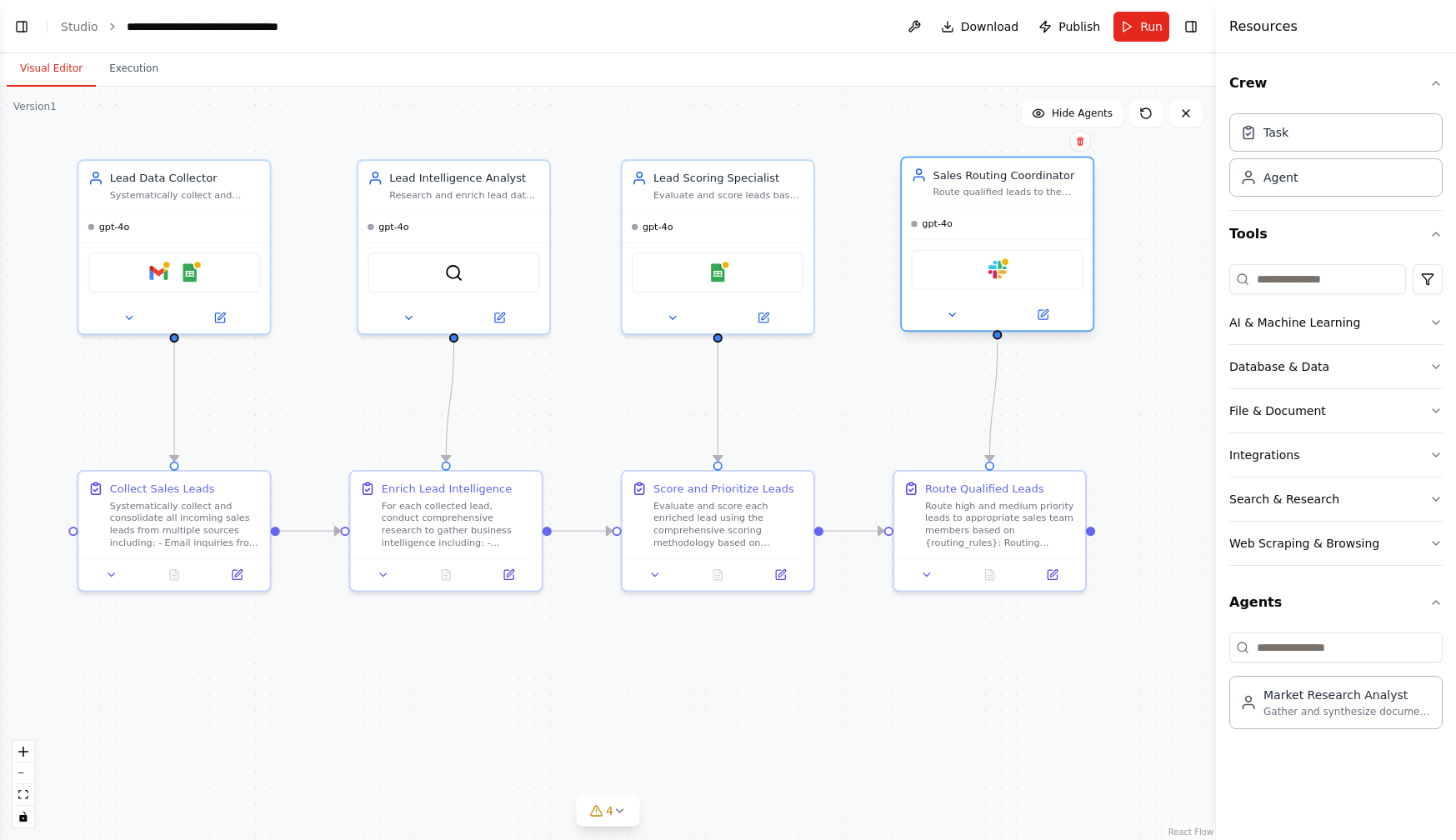
drag, startPoint x: 972, startPoint y: 208, endPoint x: 935, endPoint y: 212, distance: 37.2
click at [935, 212] on div "gpt-4o" at bounding box center [997, 224] width 191 height 31
click at [885, 76] on div "Visual Editor Execution" at bounding box center [608, 70] width 1216 height 34
click at [507, 225] on div "gpt-4o" at bounding box center [454, 224] width 191 height 31
click at [487, 76] on div "Visual Editor Execution" at bounding box center [608, 70] width 1216 height 34
